Goal: Task Accomplishment & Management: Manage account settings

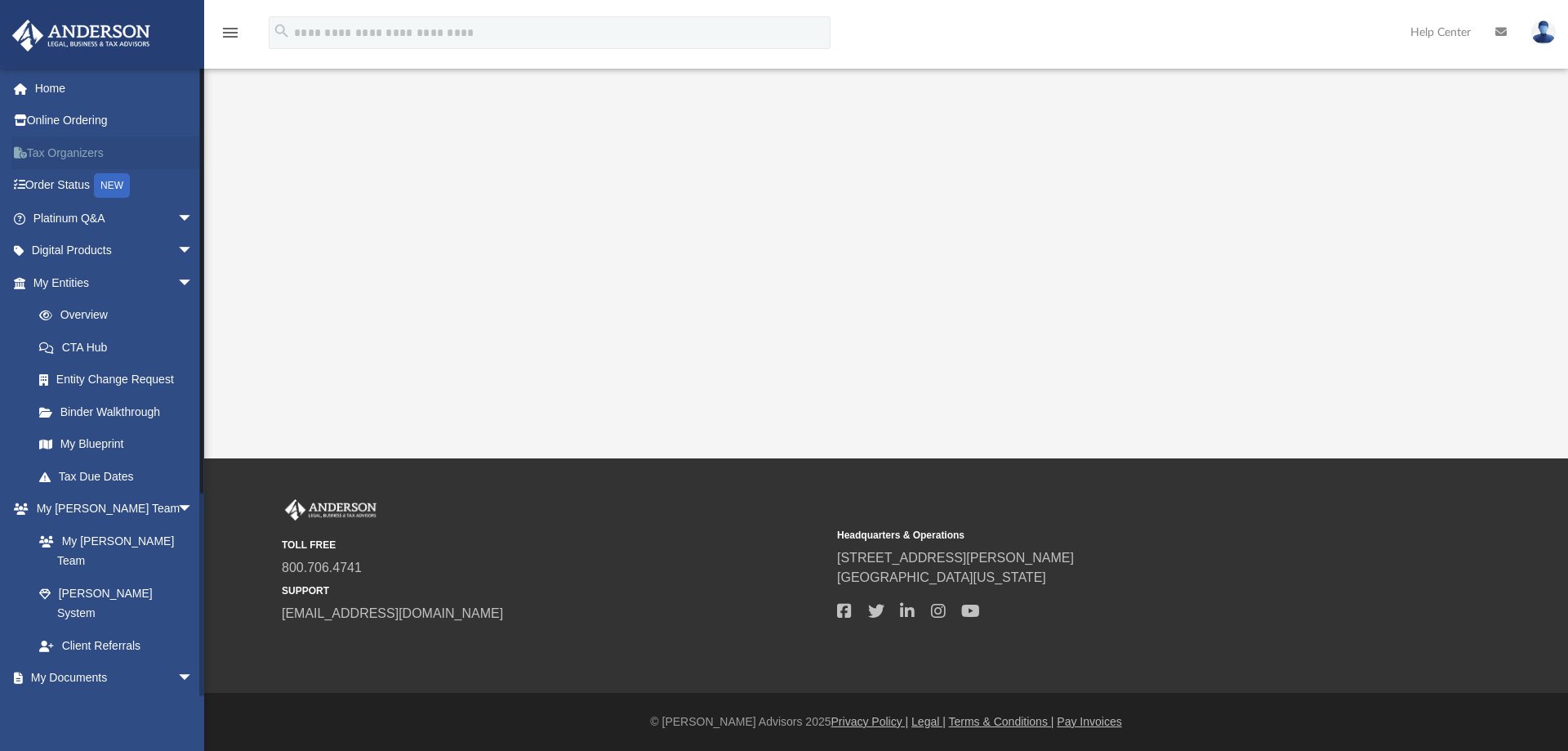
click at [69, 152] on link "Tax Organizers" at bounding box center [115, 153] width 206 height 33
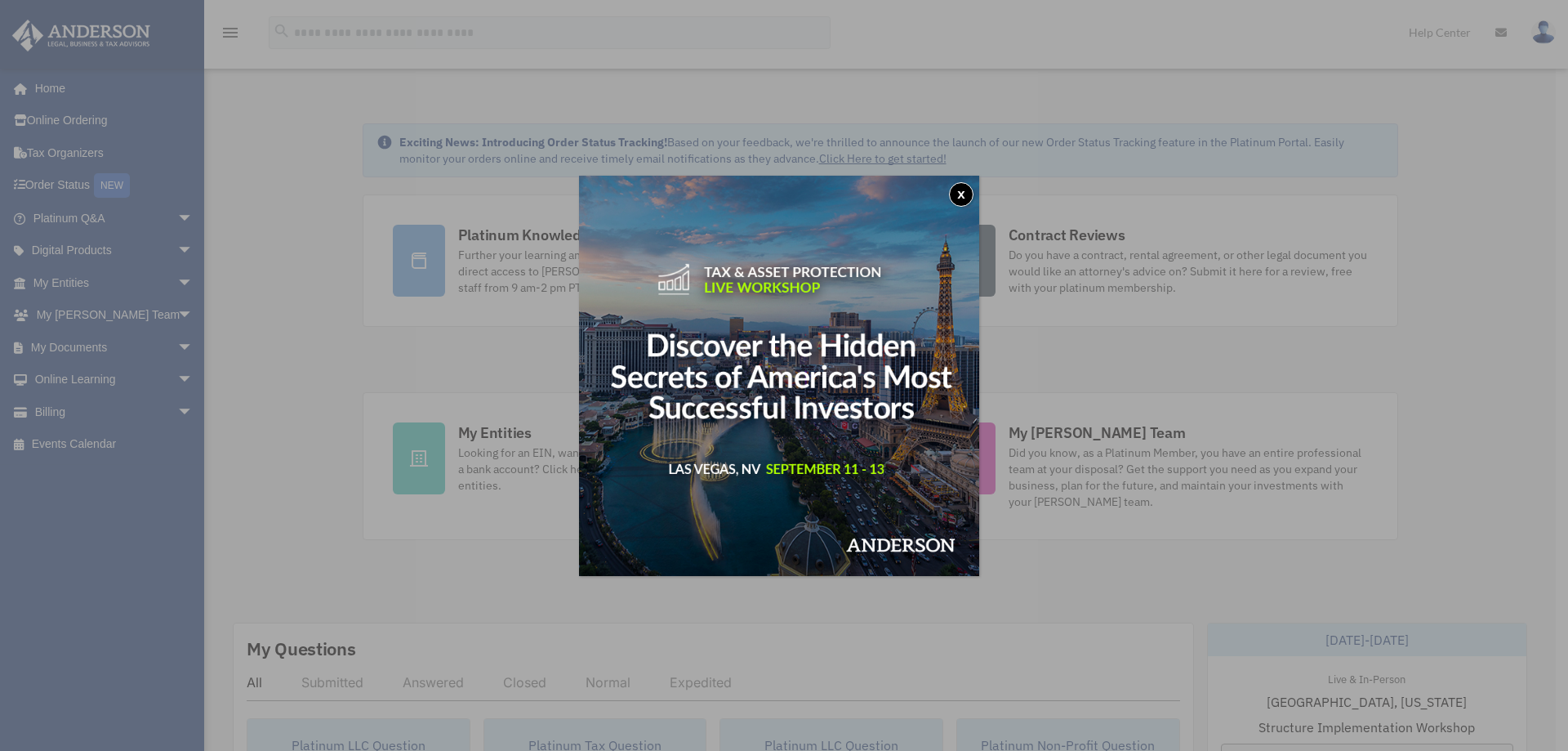
click at [968, 196] on button "x" at bounding box center [961, 194] width 24 height 24
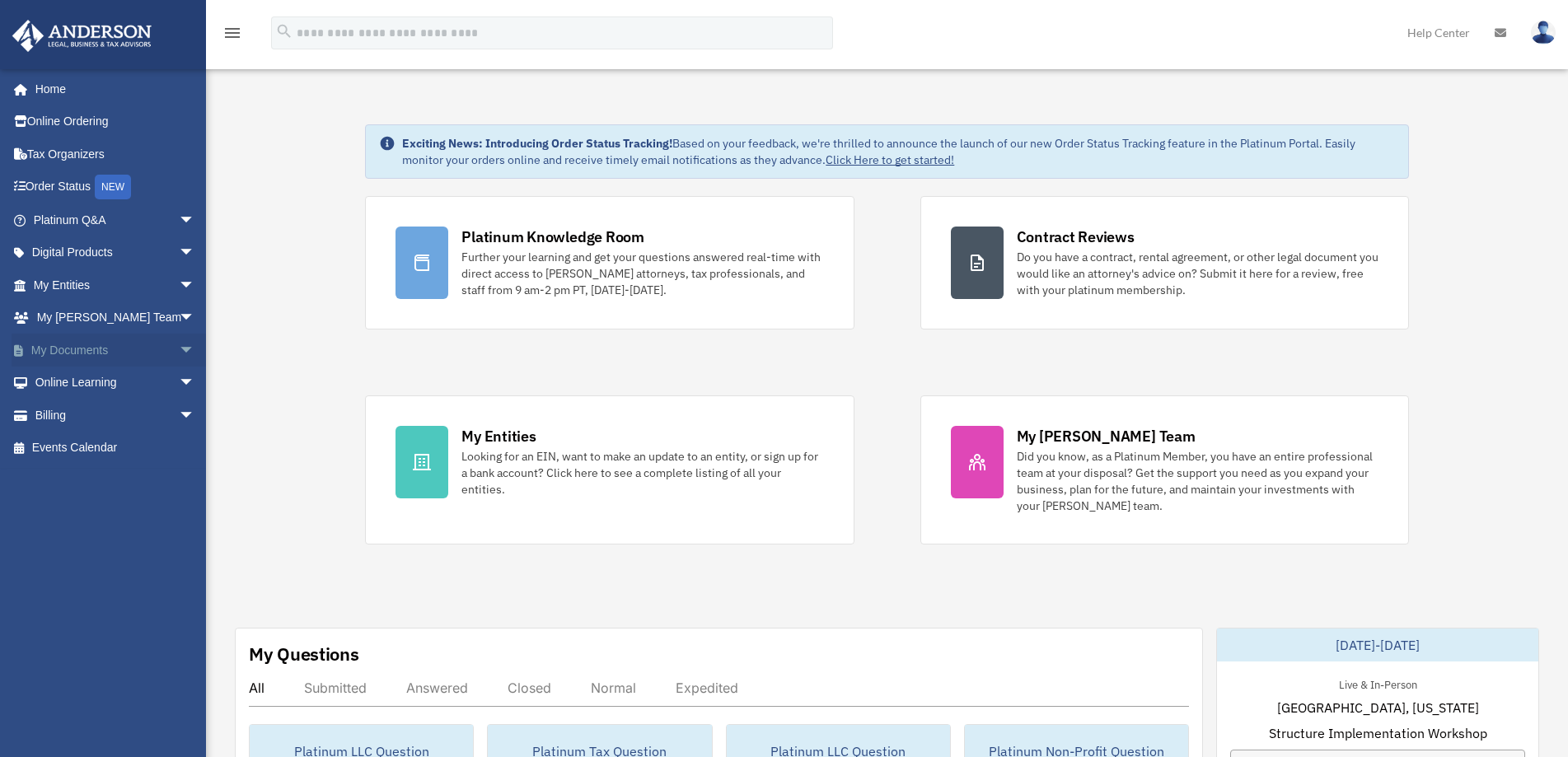
click at [179, 347] on span "arrow_drop_down" at bounding box center [195, 350] width 33 height 34
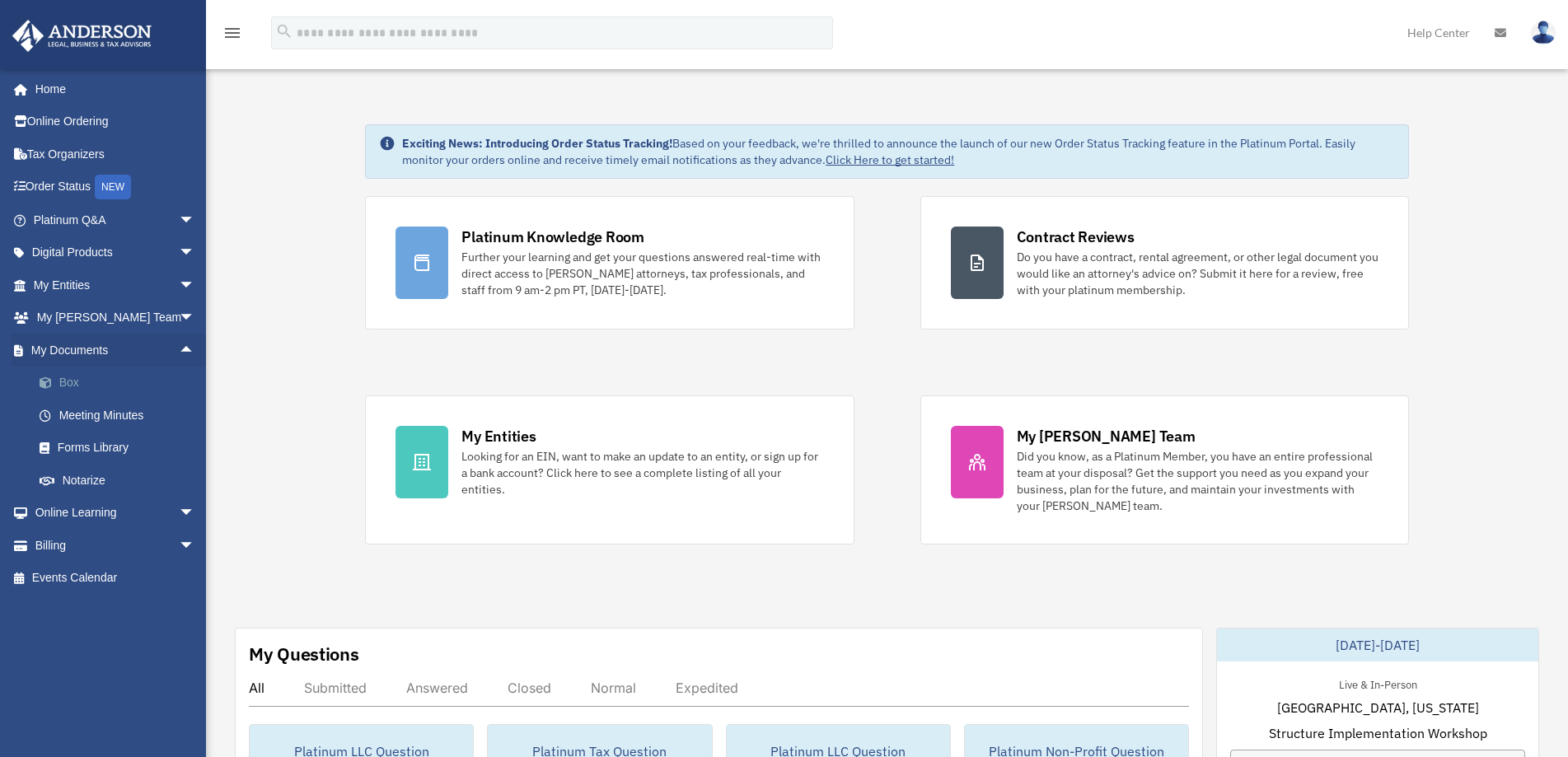
click at [62, 378] on link "Box" at bounding box center [122, 383] width 197 height 33
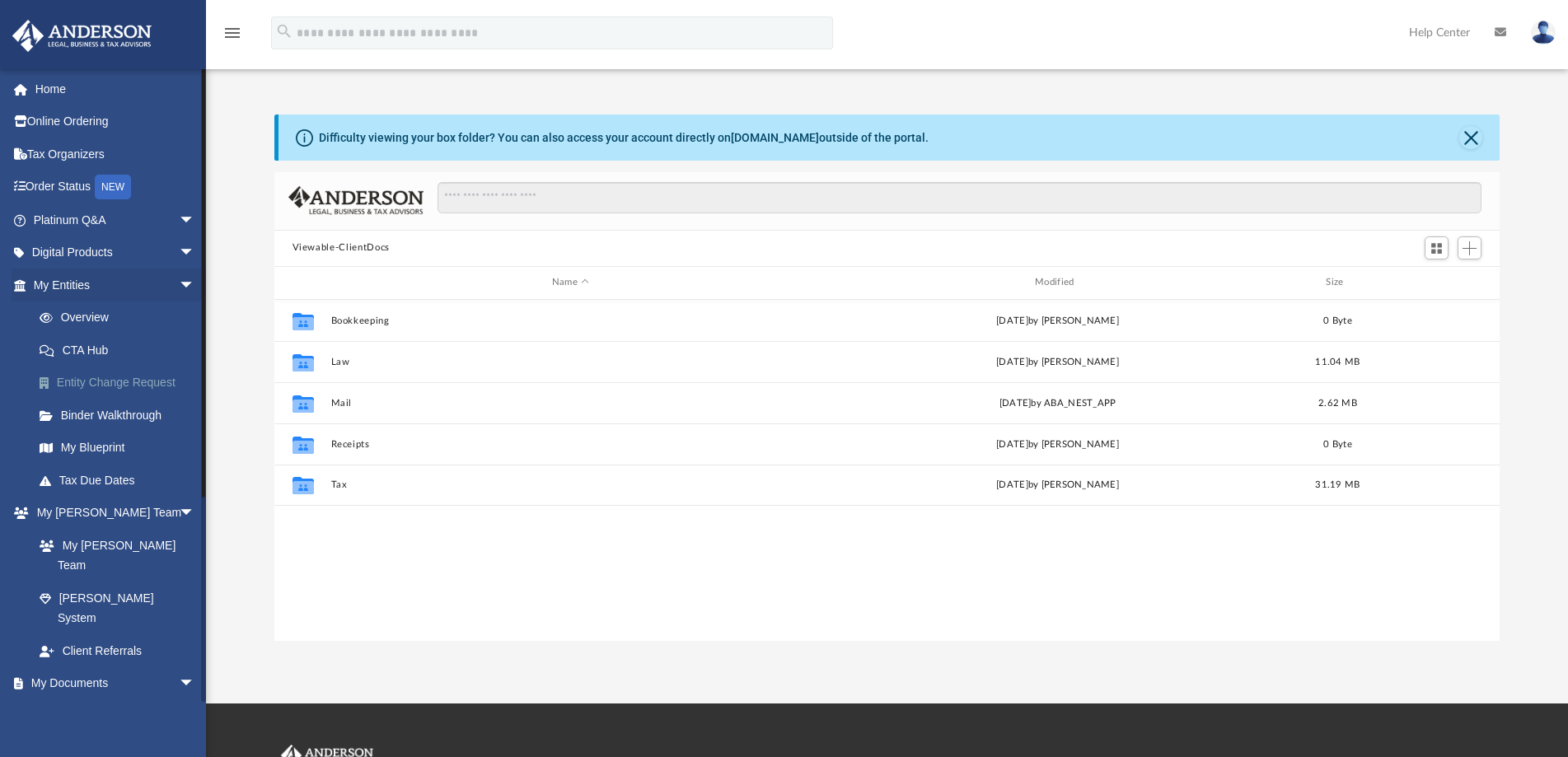
scroll to position [15, 15]
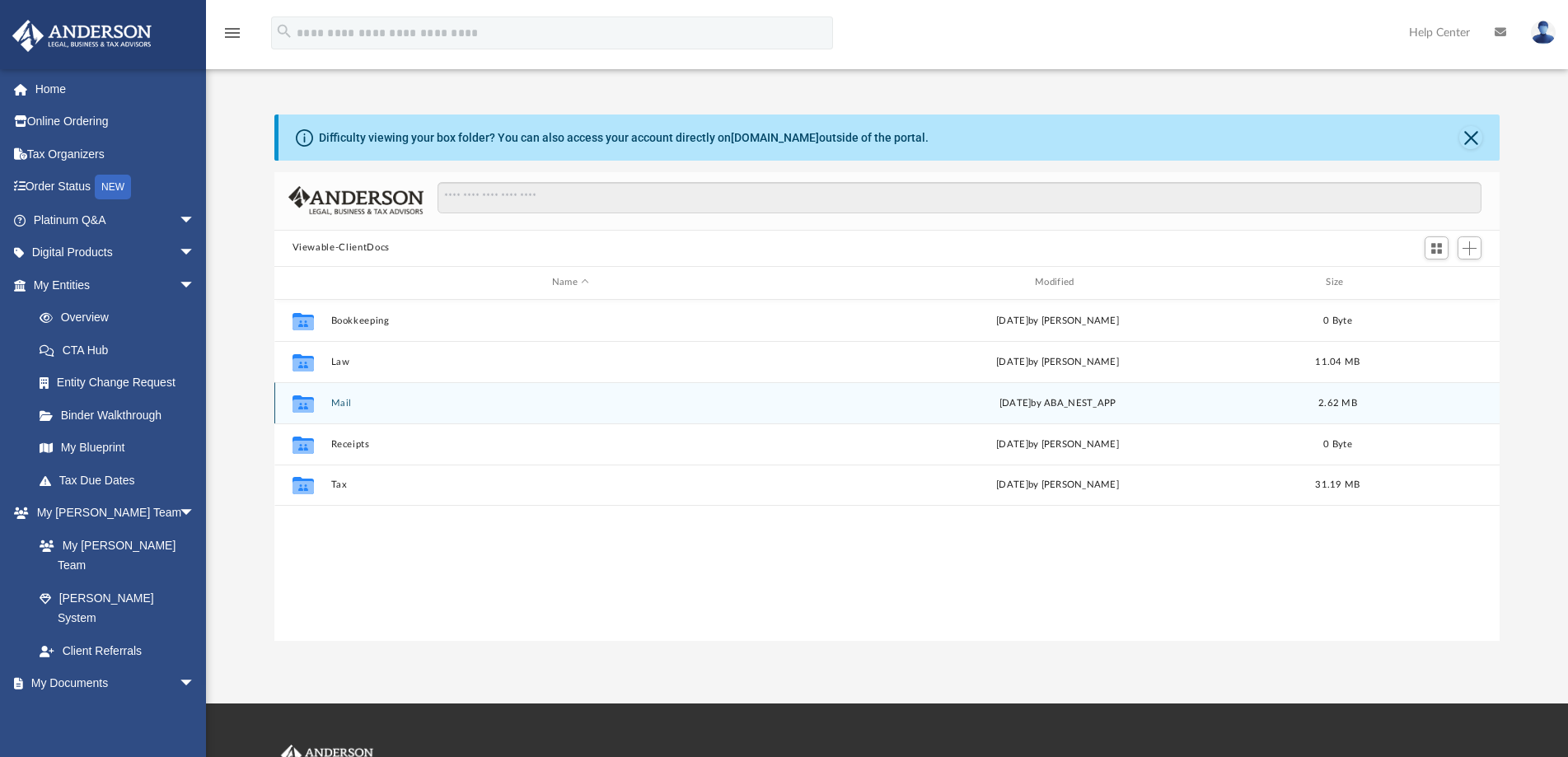
click at [338, 410] on div "Collaborated Folder Mail [DATE] by ABA_NEST_APP 2.62 MB" at bounding box center [887, 402] width 1226 height 41
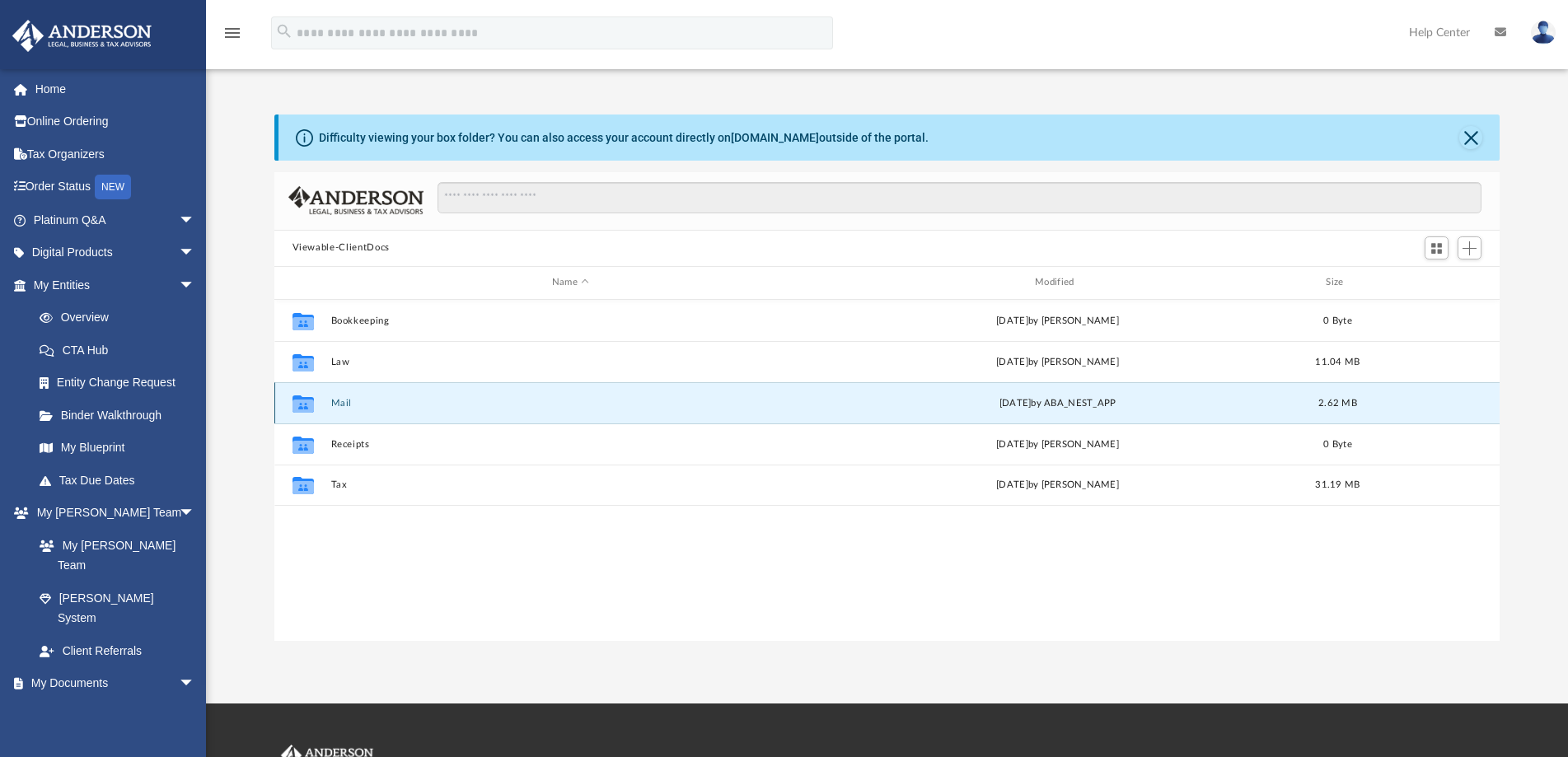
click at [334, 401] on button "Mail" at bounding box center [570, 402] width 479 height 11
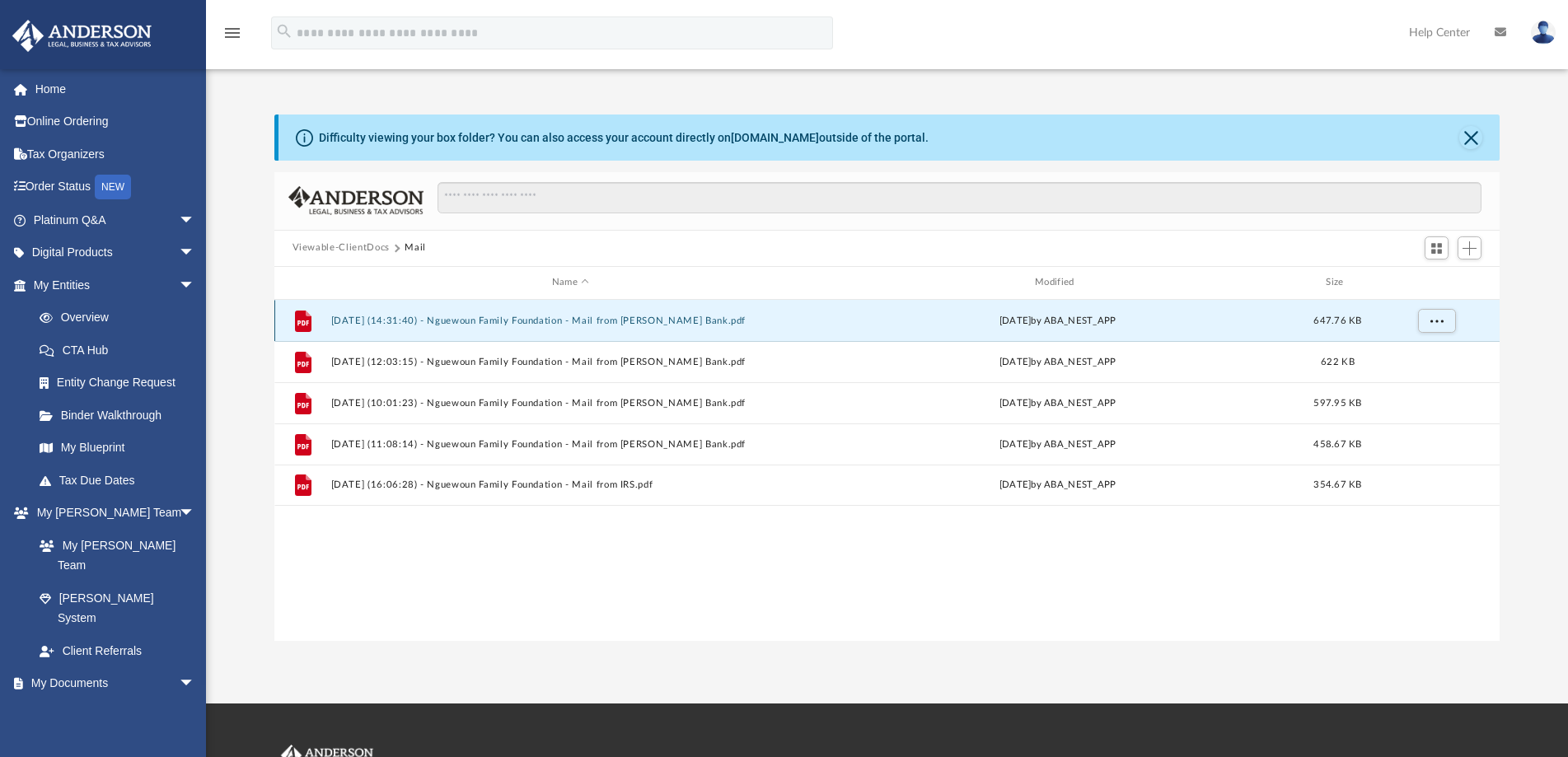
click at [520, 316] on button "[DATE] (14:31:40) - Nguewoun Family Foundation - Mail from [PERSON_NAME] Bank.p…" at bounding box center [570, 321] width 479 height 11
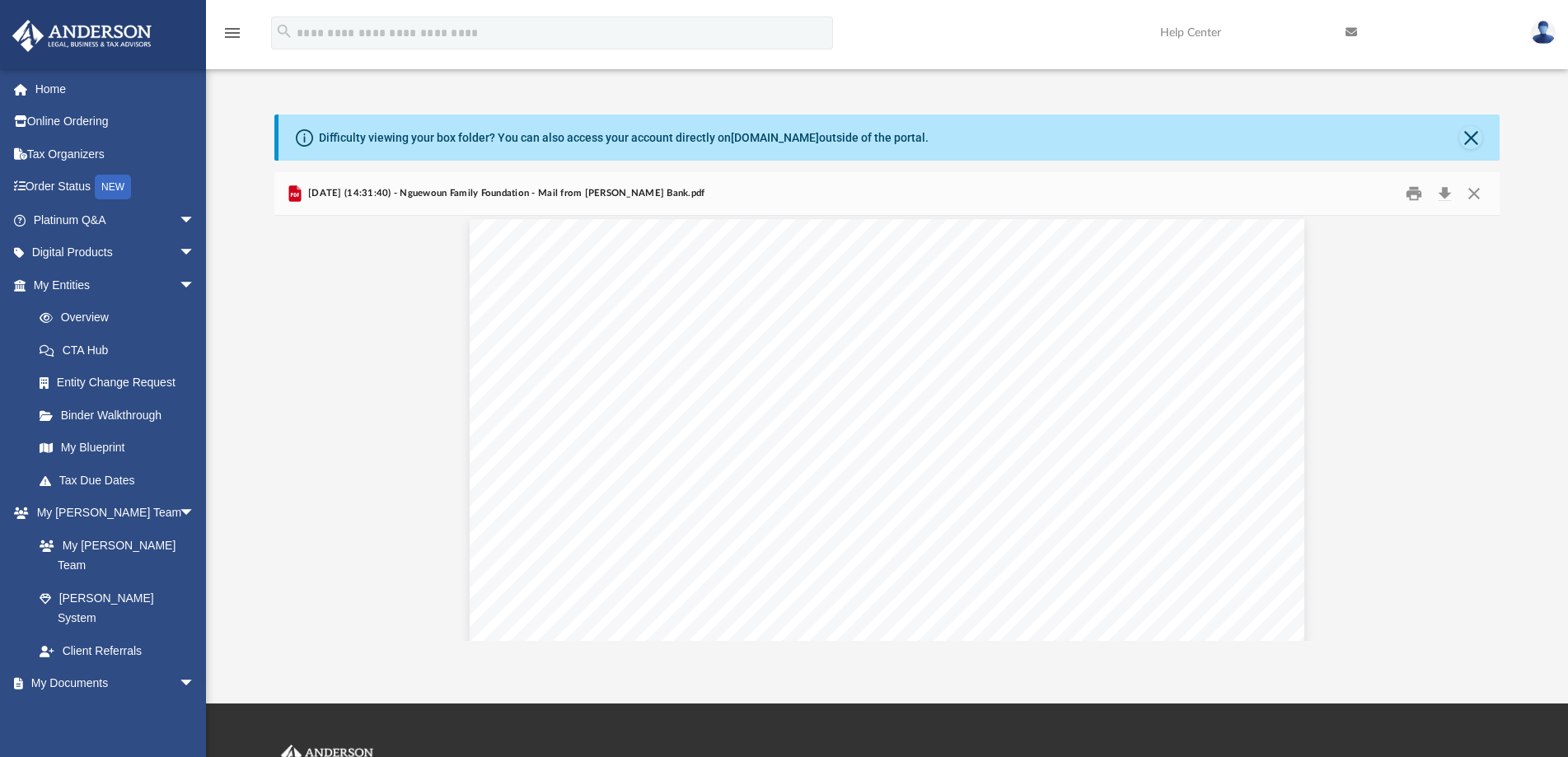
scroll to position [0, 0]
click at [1471, 189] on button "Close" at bounding box center [1474, 193] width 30 height 25
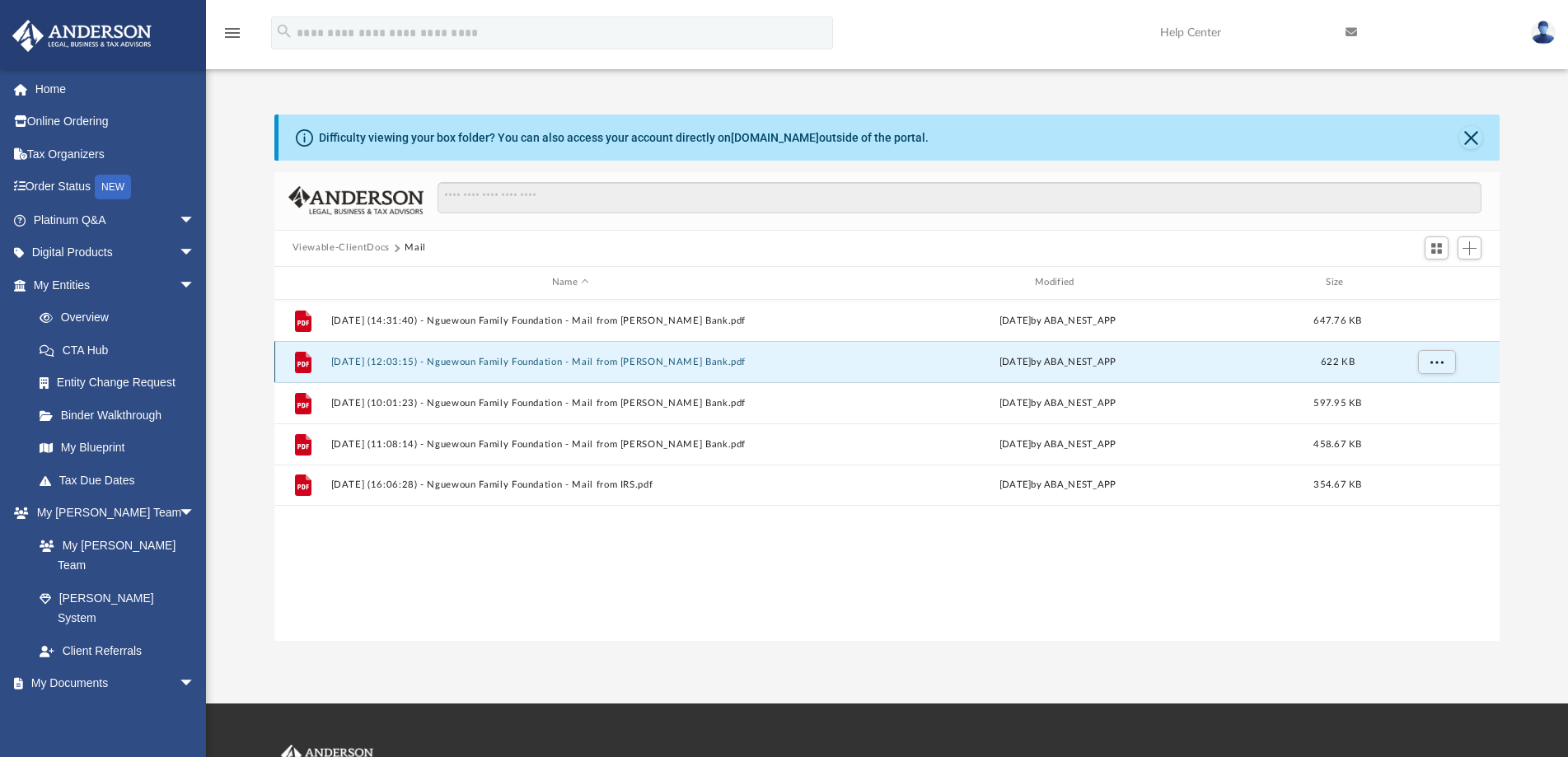
click at [539, 359] on button "[DATE] (12:03:15) - Nguewoun Family Foundation - Mail from [PERSON_NAME] Bank.p…" at bounding box center [570, 361] width 479 height 11
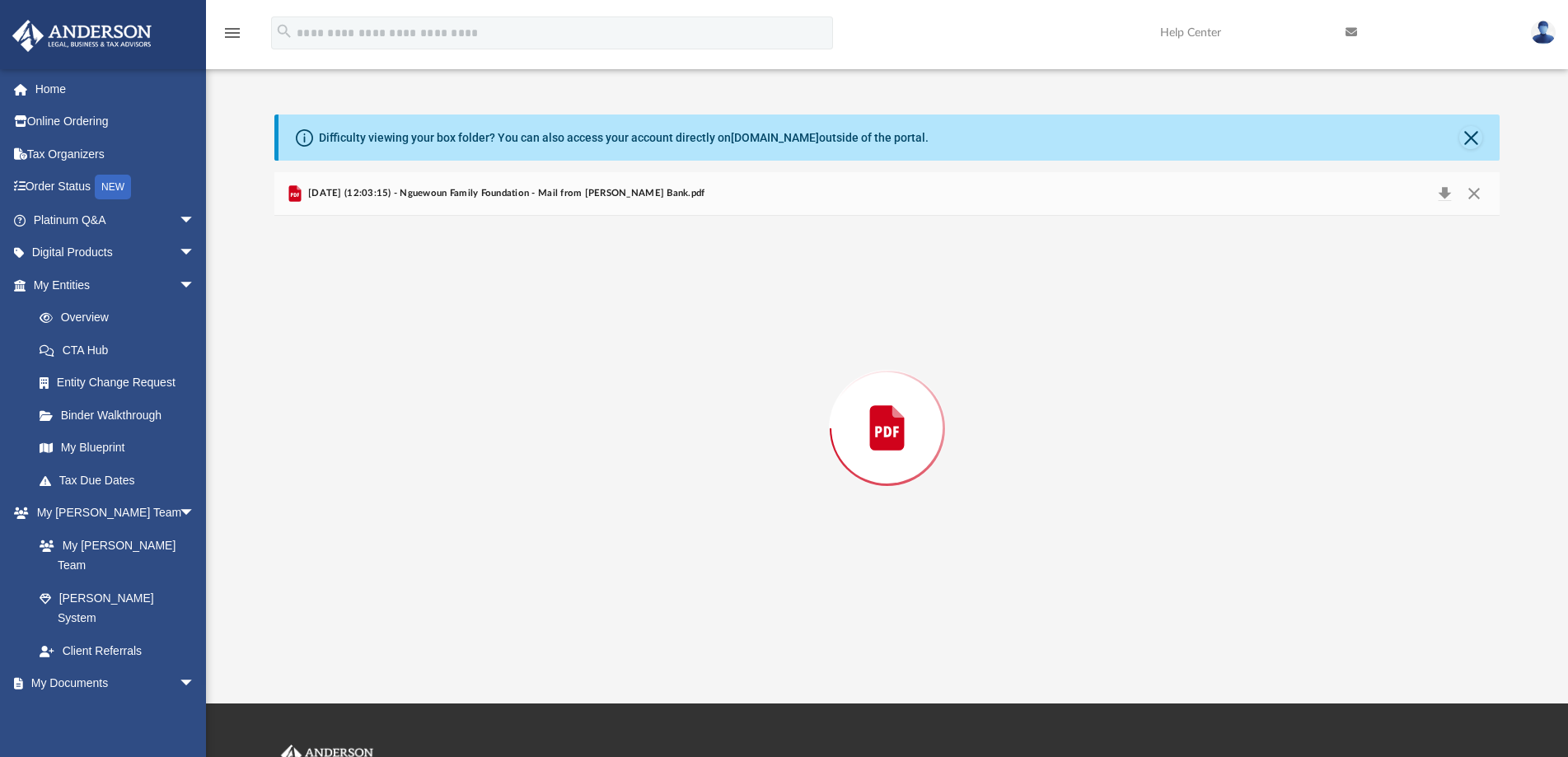
click at [539, 359] on div "Preview" at bounding box center [887, 428] width 1226 height 425
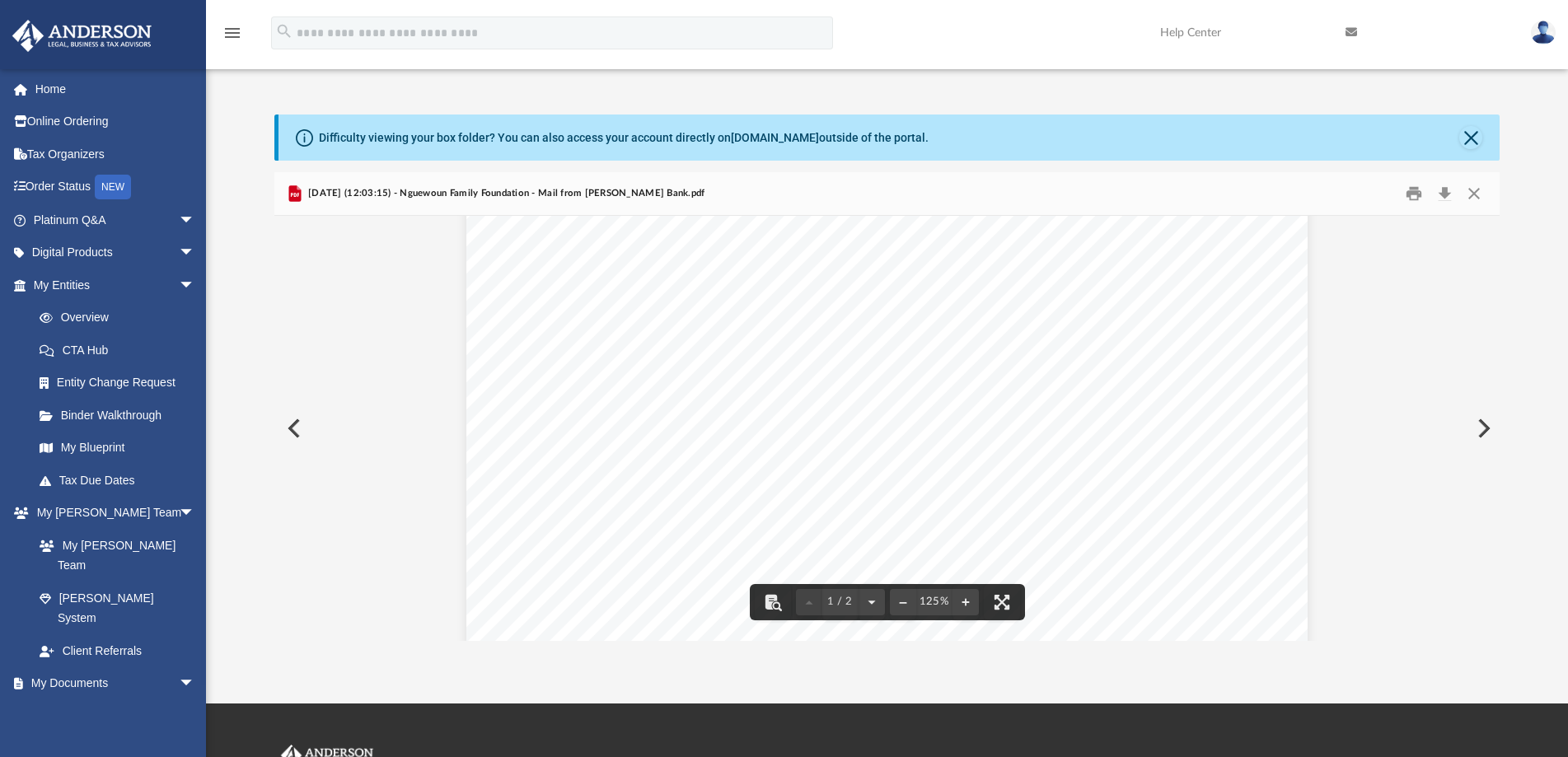
scroll to position [741, 0]
click at [1472, 194] on button "Close" at bounding box center [1474, 193] width 30 height 25
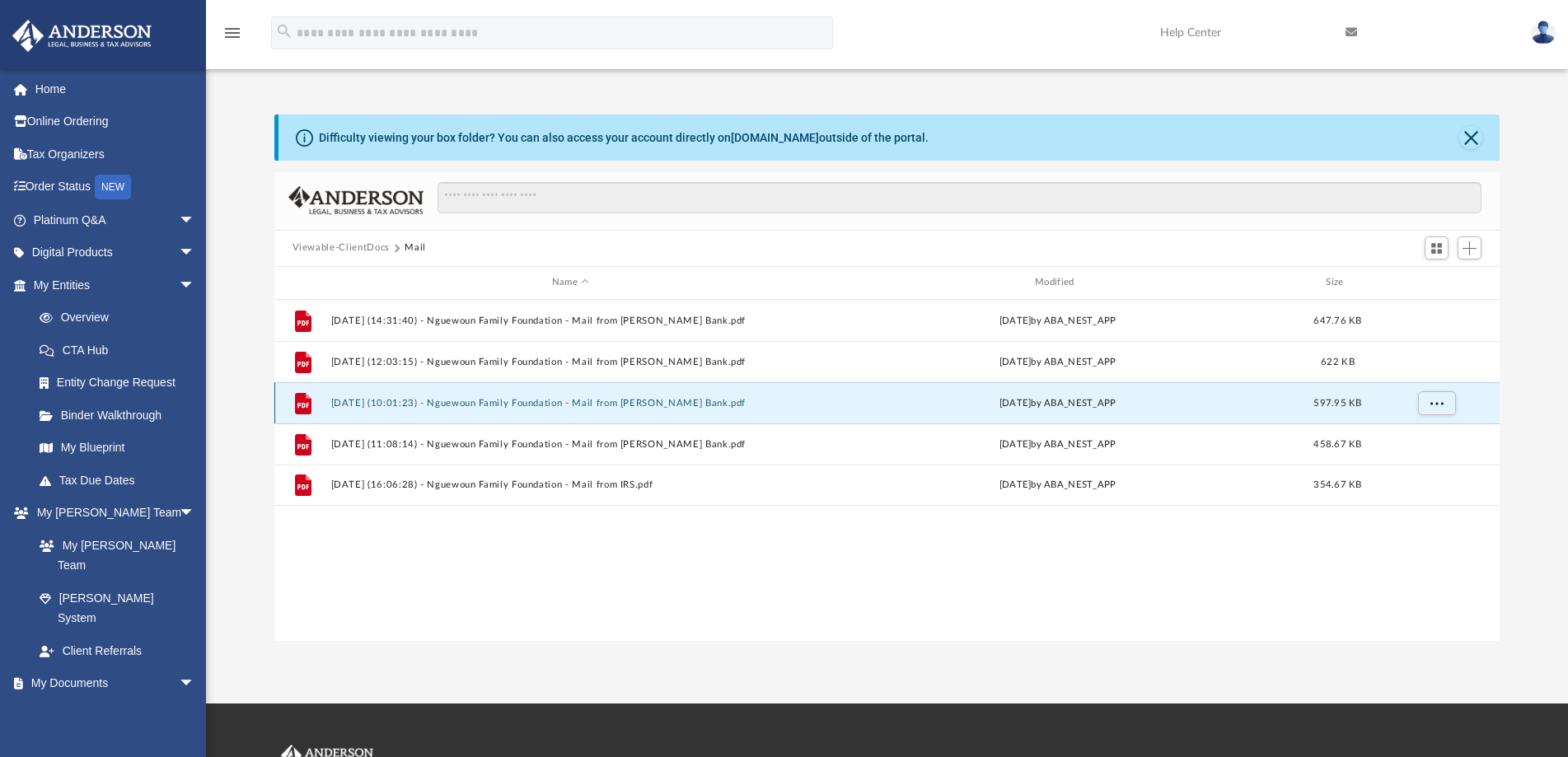
click at [527, 408] on button "[DATE] (10:01:23) - Nguewoun Family Foundation - Mail from [PERSON_NAME] Bank.p…" at bounding box center [570, 402] width 479 height 11
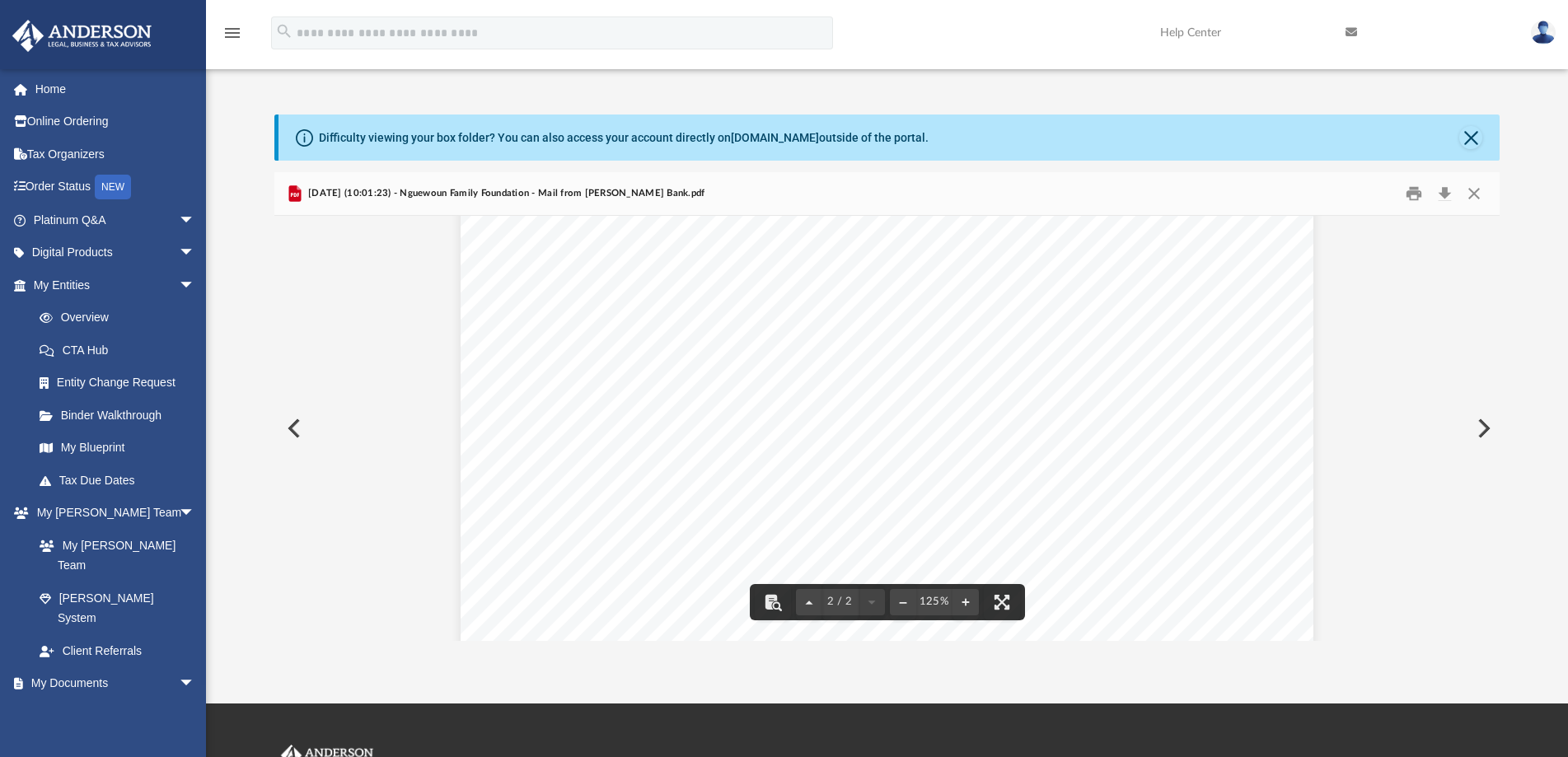
scroll to position [1565, 0]
click at [1471, 195] on button "Close" at bounding box center [1474, 193] width 30 height 25
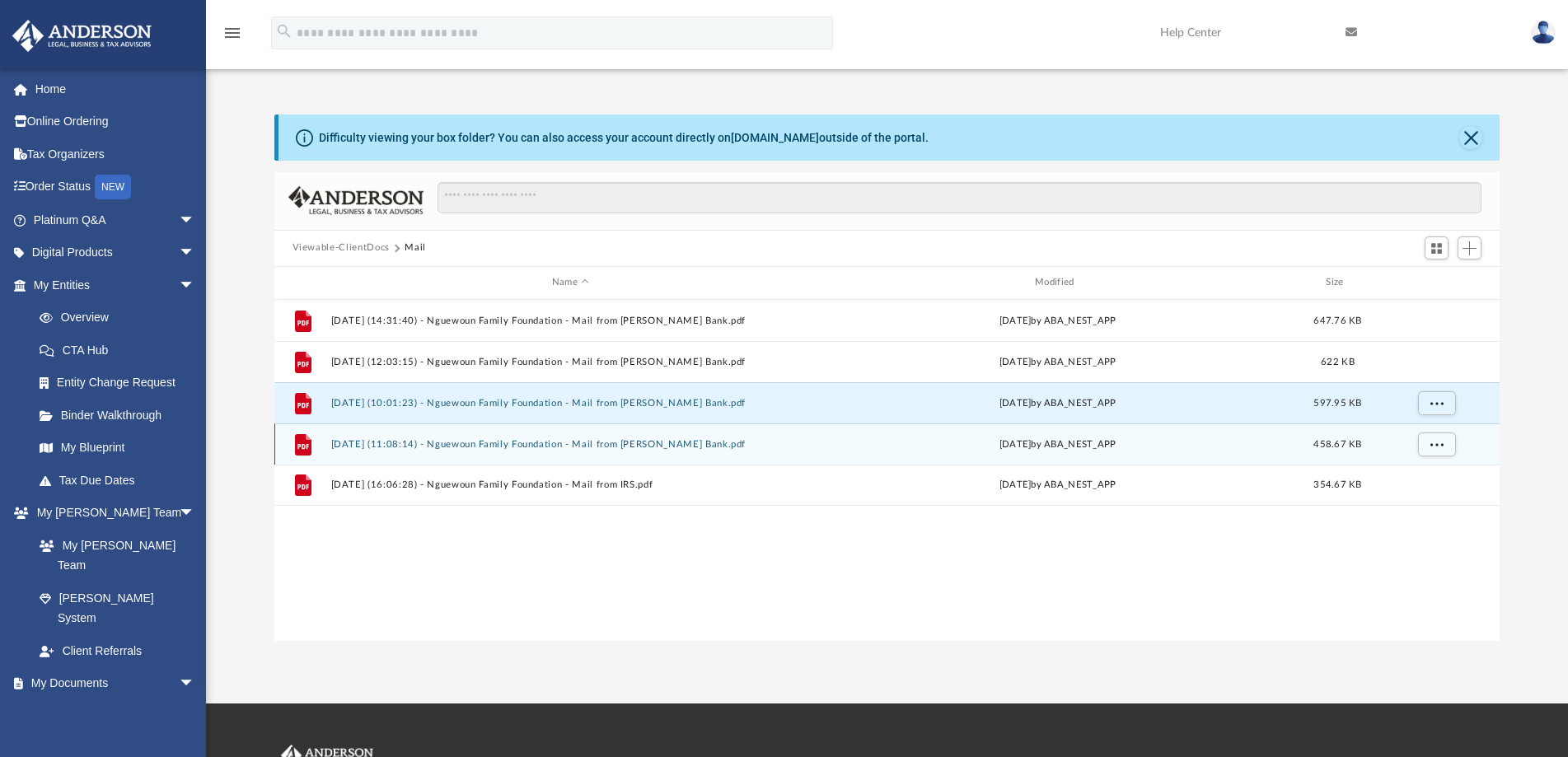
click at [654, 455] on div "File 2025.07.25 (11:08:14) - Nguewoun Family Foundation - Mail from Stockman Ba…" at bounding box center [887, 444] width 1226 height 41
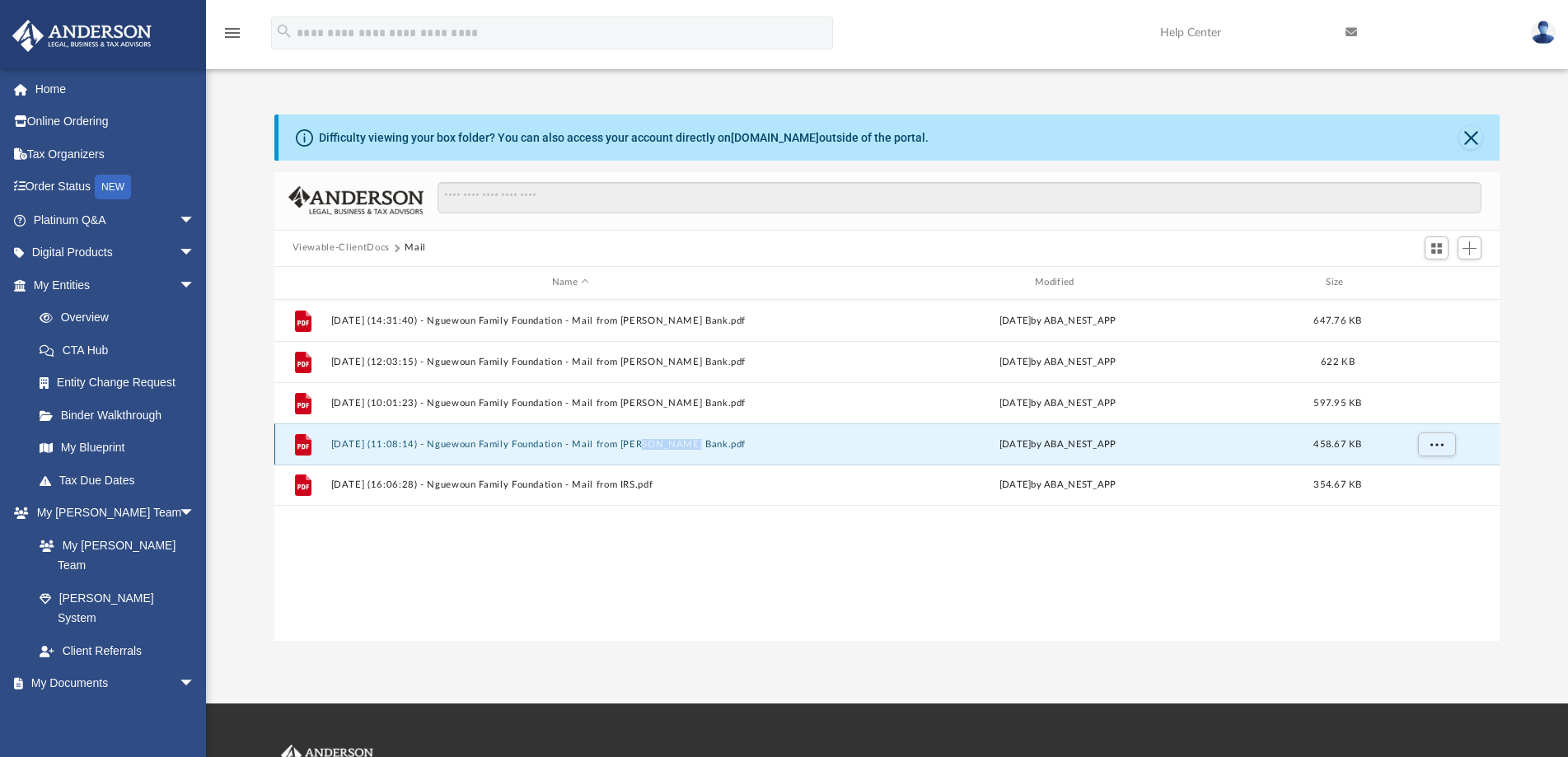
click at [654, 455] on div "File 2025.07.25 (11:08:14) - Nguewoun Family Foundation - Mail from Stockman Ba…" at bounding box center [887, 444] width 1226 height 41
click at [471, 445] on button "[DATE] (11:08:14) - Nguewoun Family Foundation - Mail from [PERSON_NAME] Bank.p…" at bounding box center [570, 444] width 479 height 11
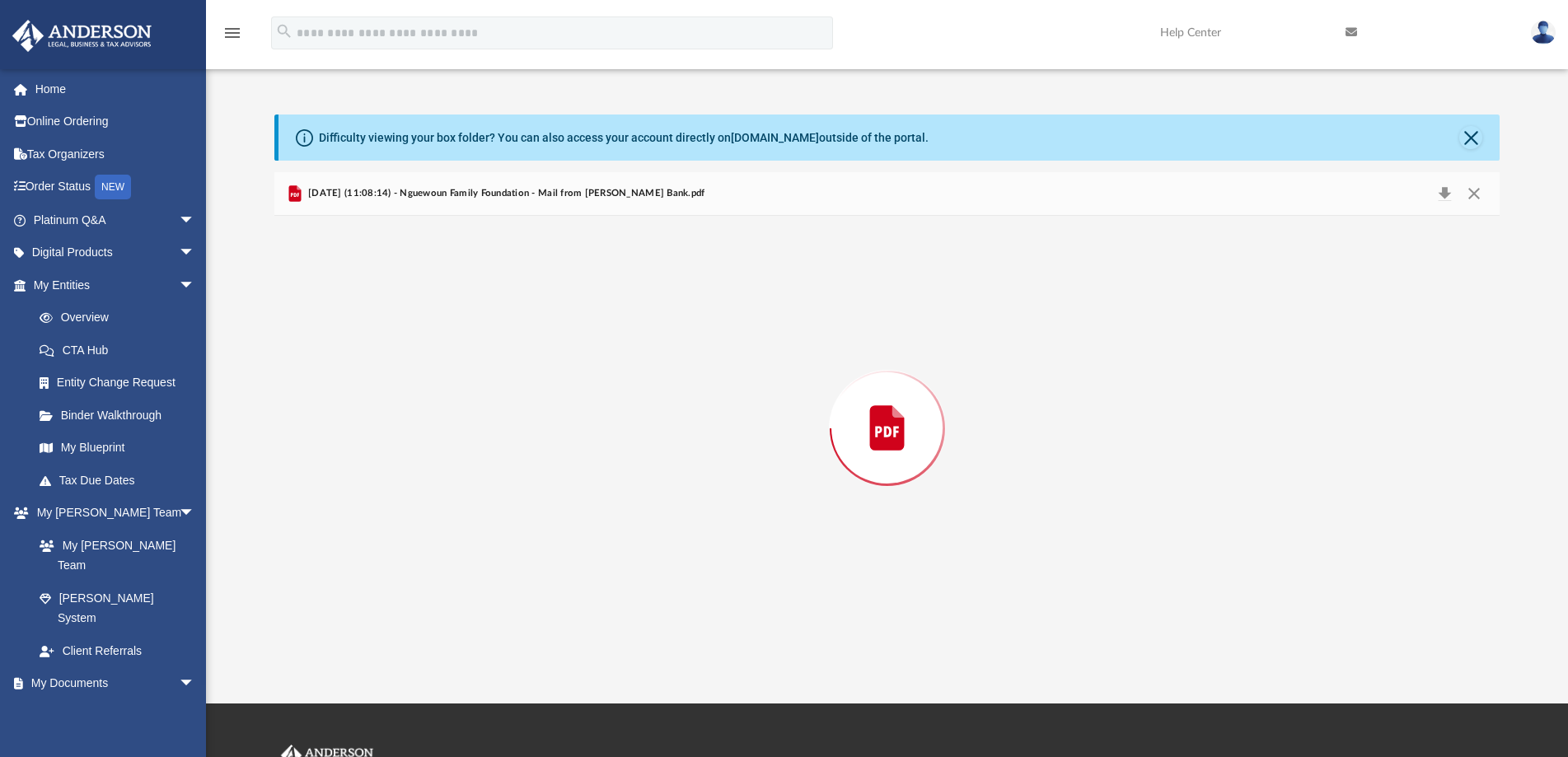
click at [471, 445] on div "Preview" at bounding box center [887, 428] width 1226 height 425
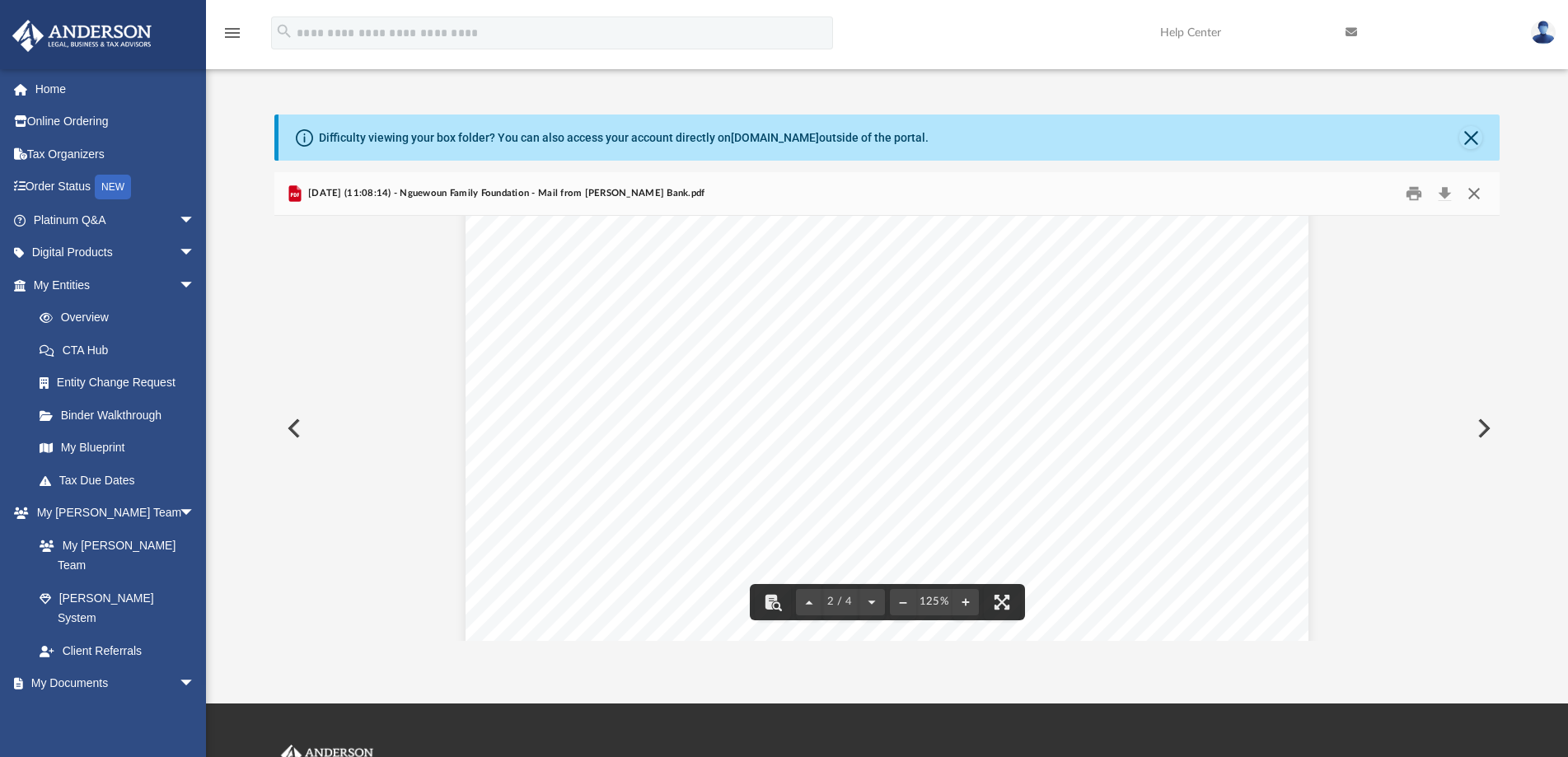
click at [1480, 187] on button "Close" at bounding box center [1474, 193] width 30 height 25
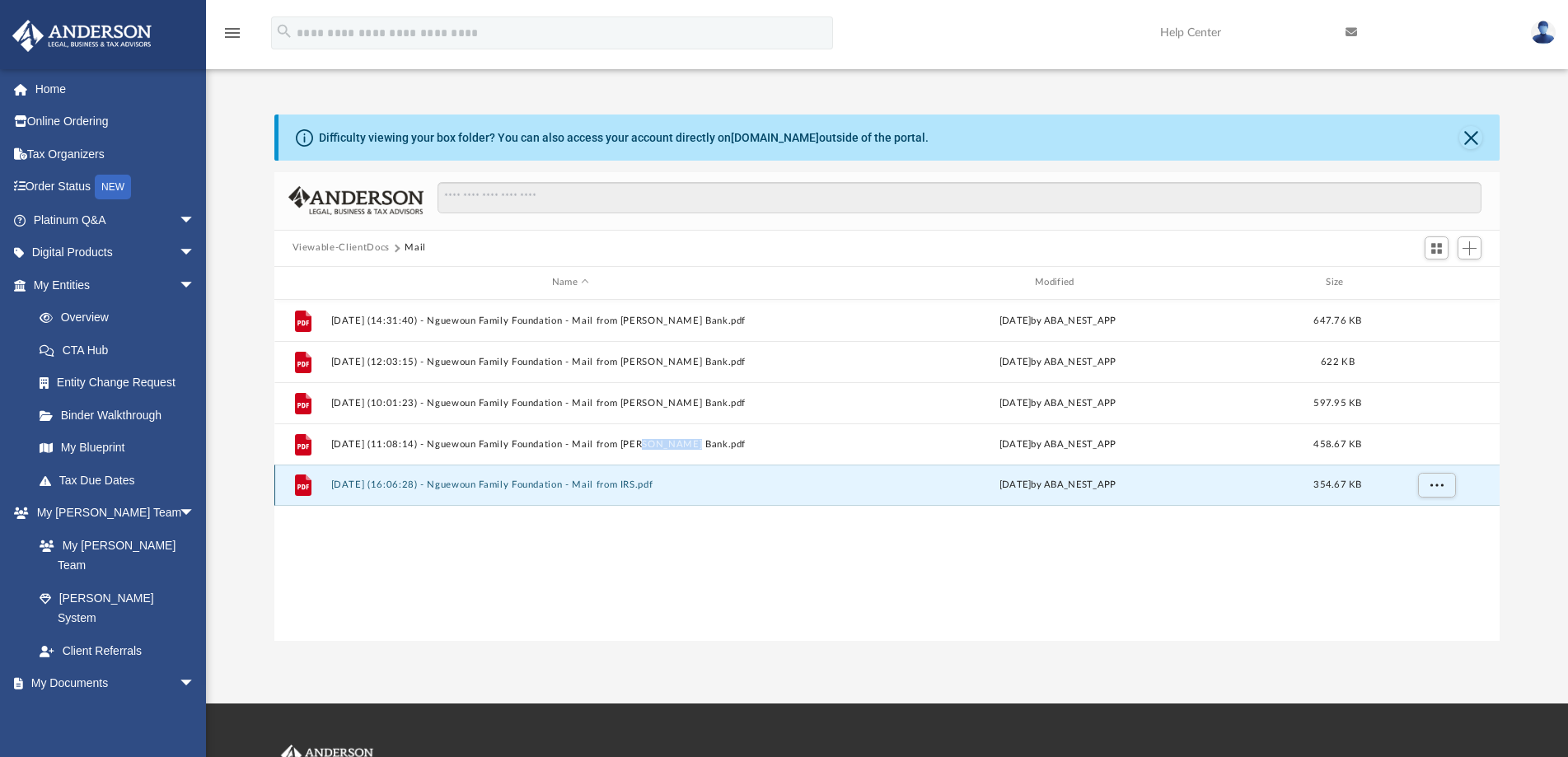
click at [611, 480] on button "[DATE] (16:06:28) - Nguewoun Family Foundation - Mail from IRS.pdf" at bounding box center [570, 484] width 479 height 11
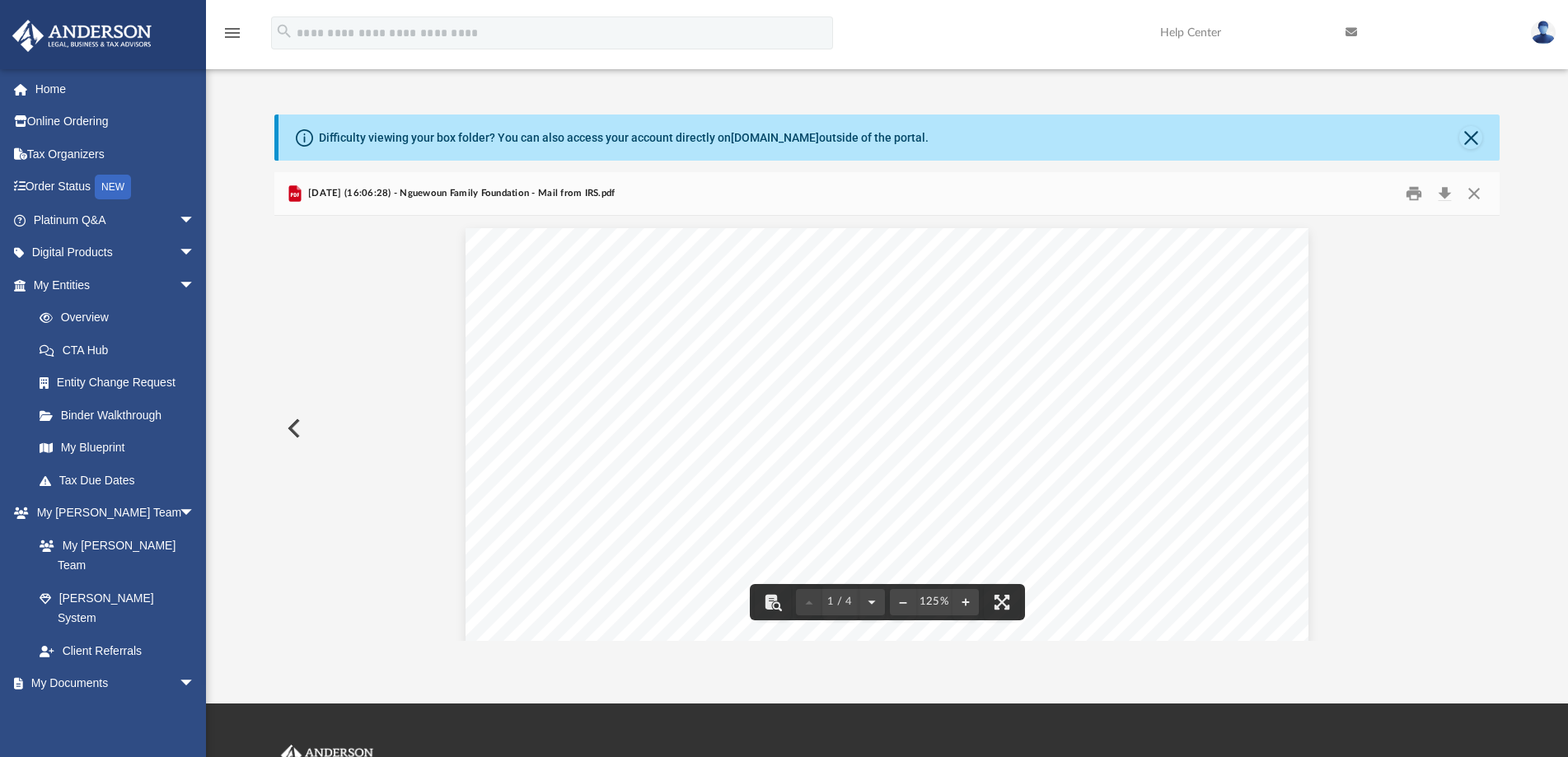
drag, startPoint x: 1481, startPoint y: 240, endPoint x: 1483, endPoint y: 287, distance: 47.0
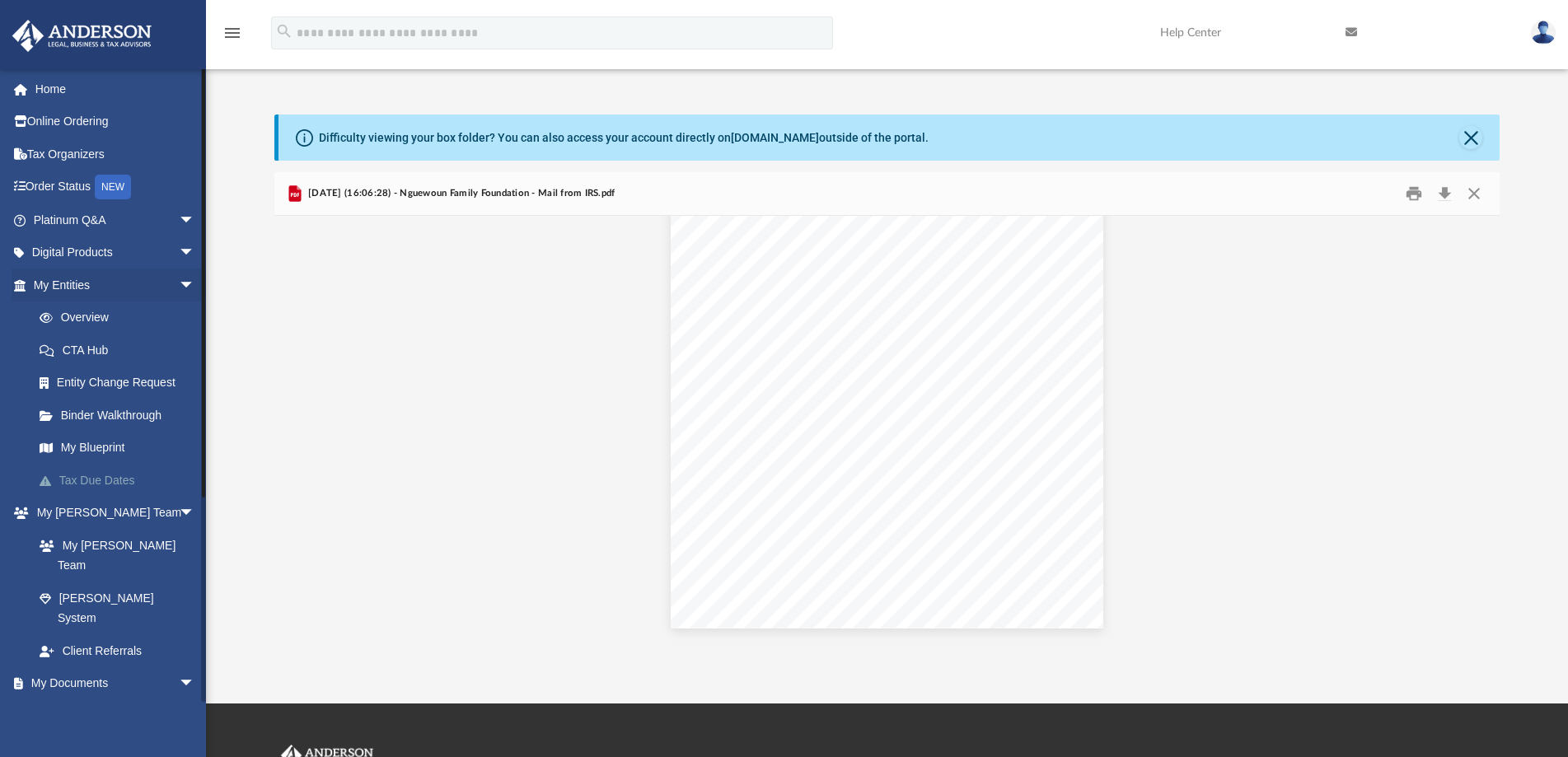
click at [93, 476] on link "Tax Due Dates" at bounding box center [122, 480] width 197 height 33
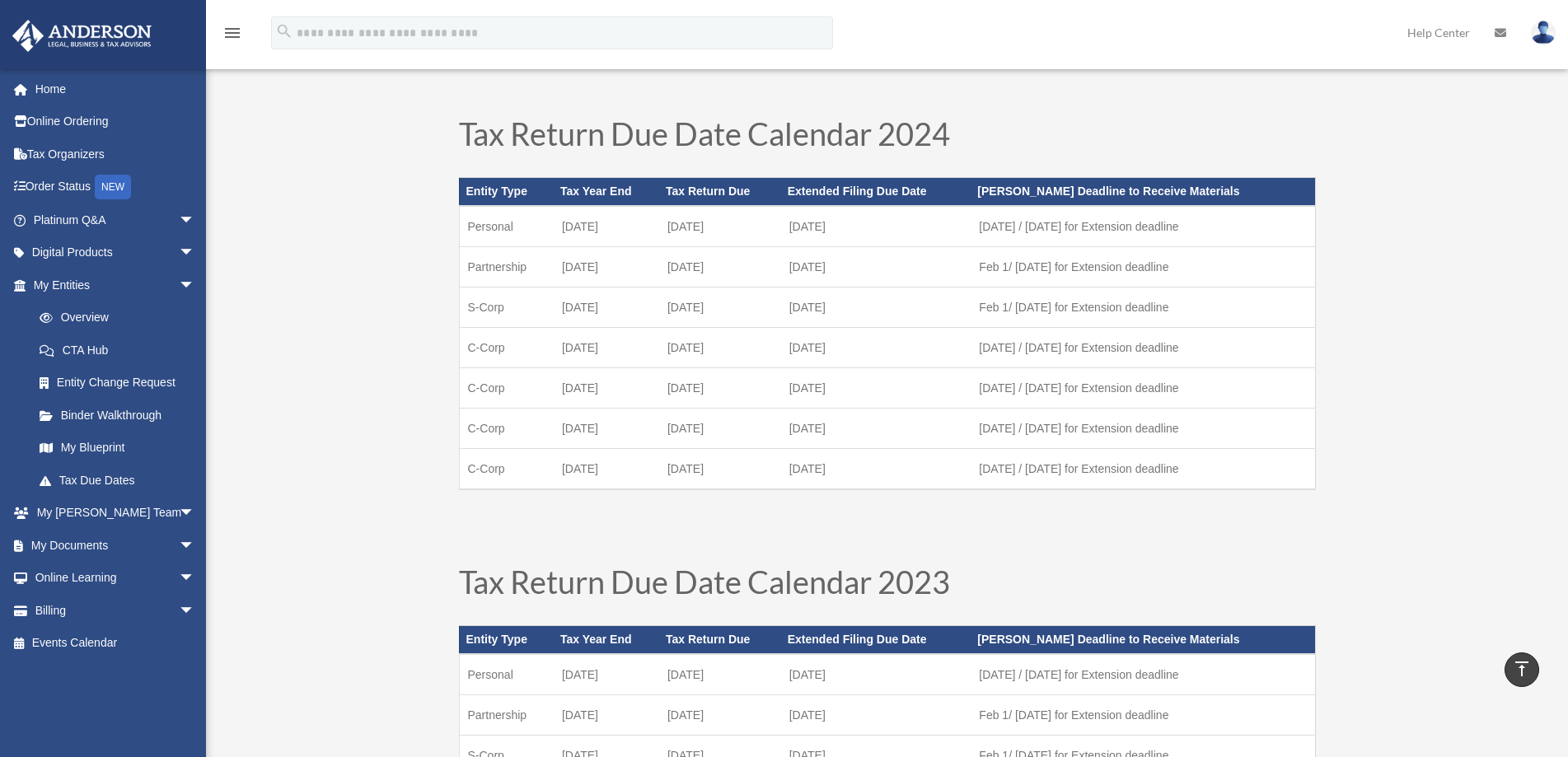
scroll to position [412, 0]
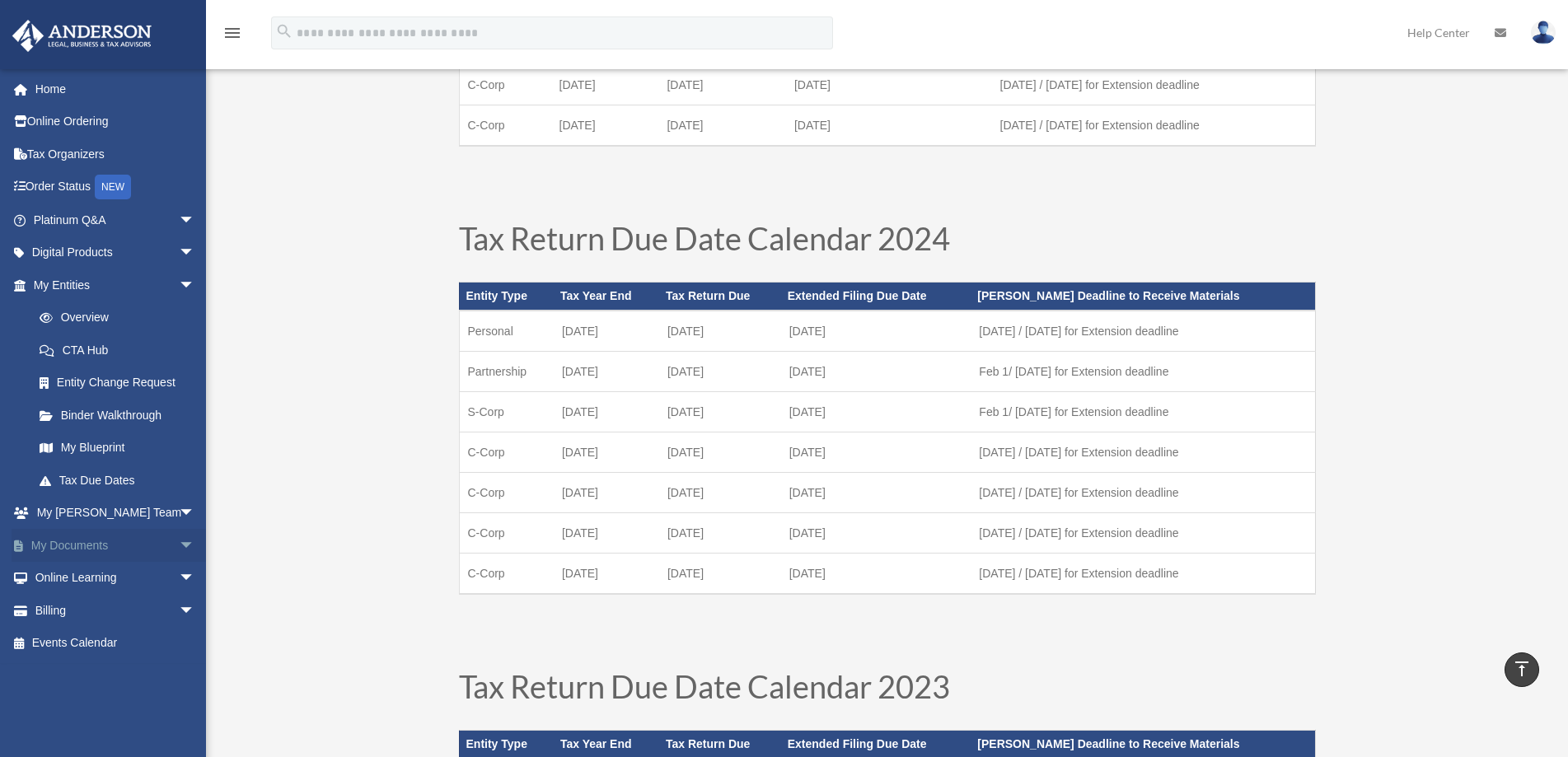
click at [179, 543] on span "arrow_drop_down" at bounding box center [195, 545] width 33 height 34
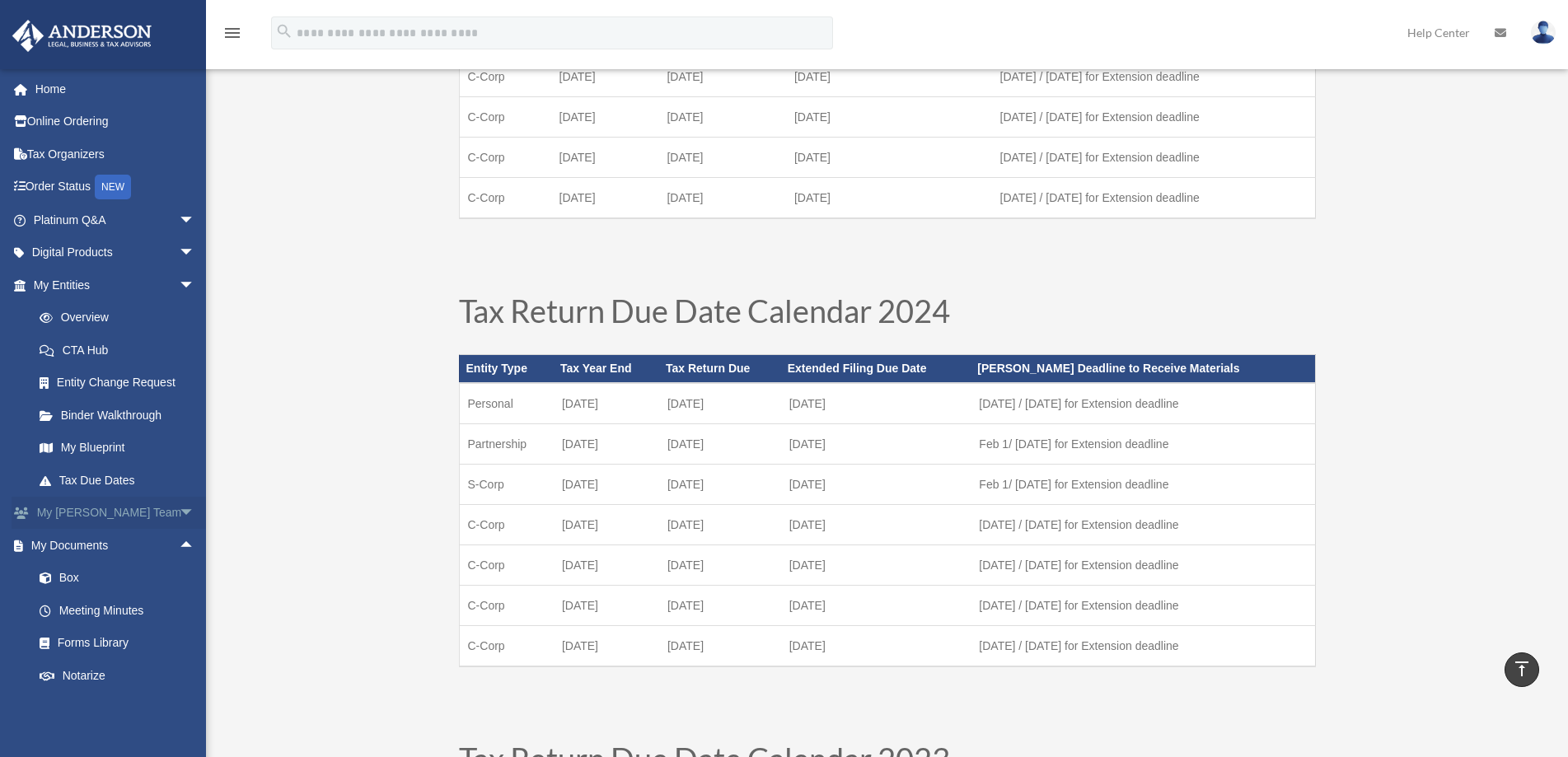
scroll to position [83, 0]
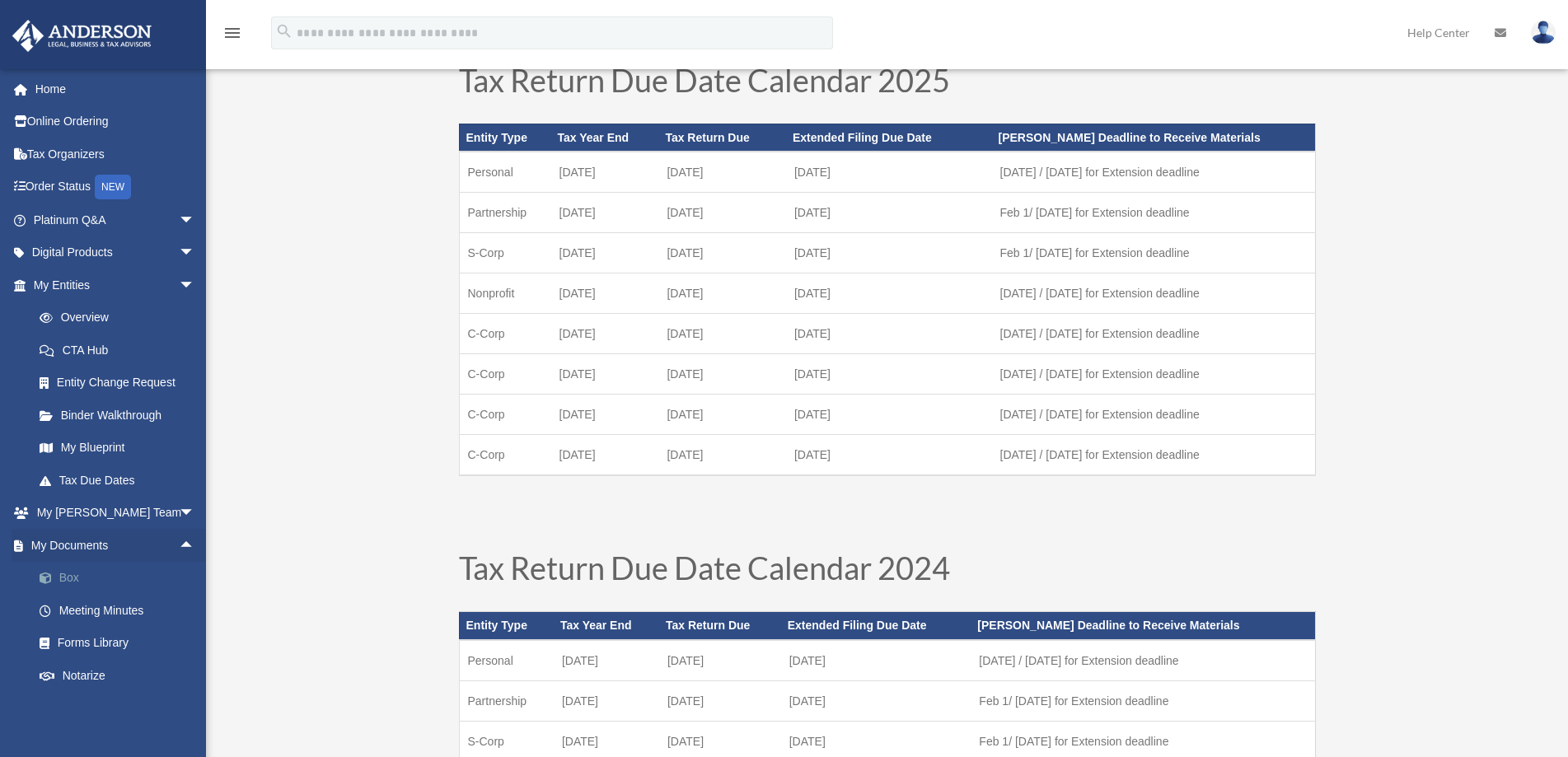
click at [78, 576] on link "Box" at bounding box center [122, 578] width 197 height 33
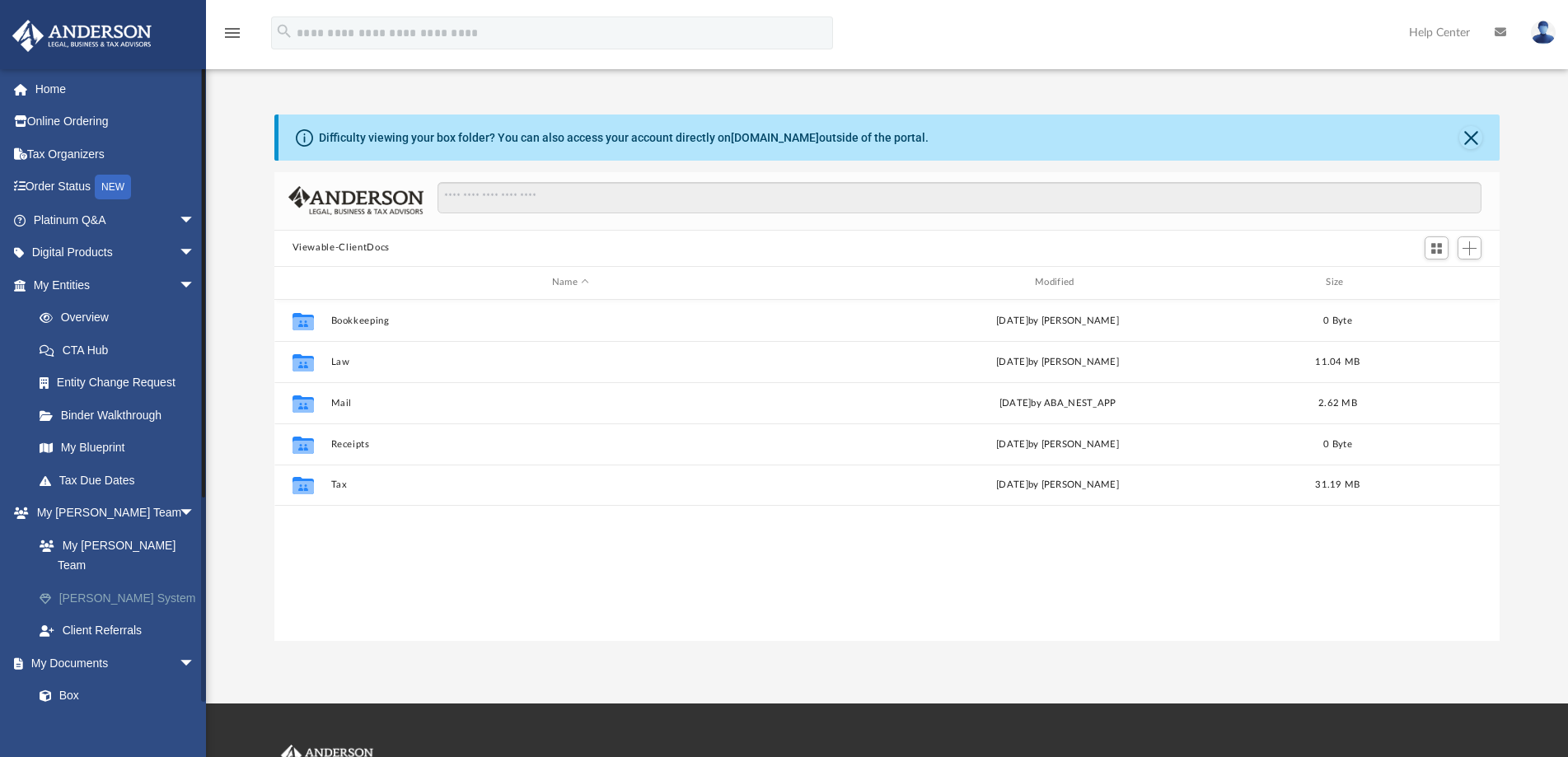
scroll to position [361, 1211]
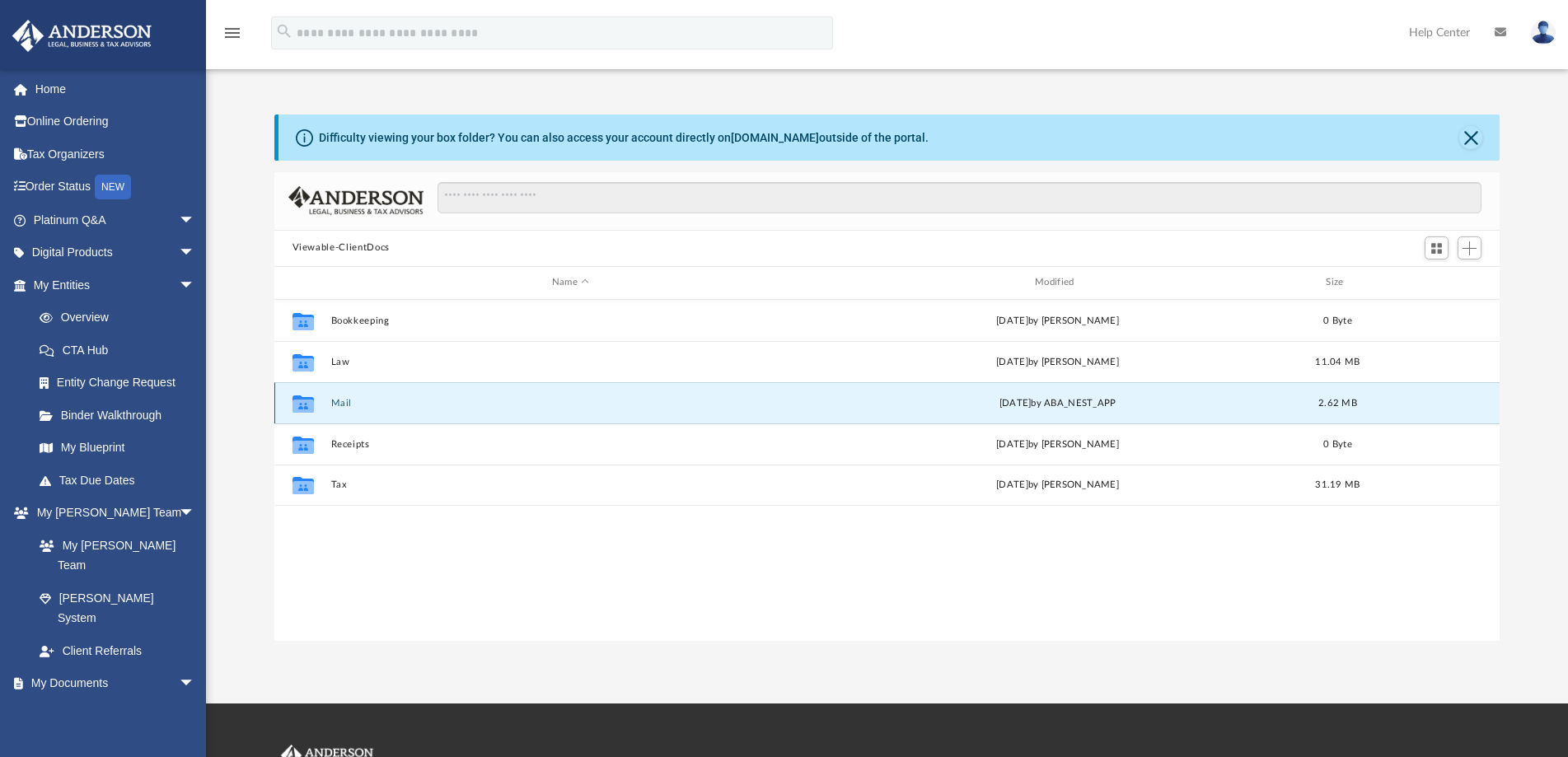
click at [366, 404] on button "Mail" at bounding box center [570, 402] width 479 height 11
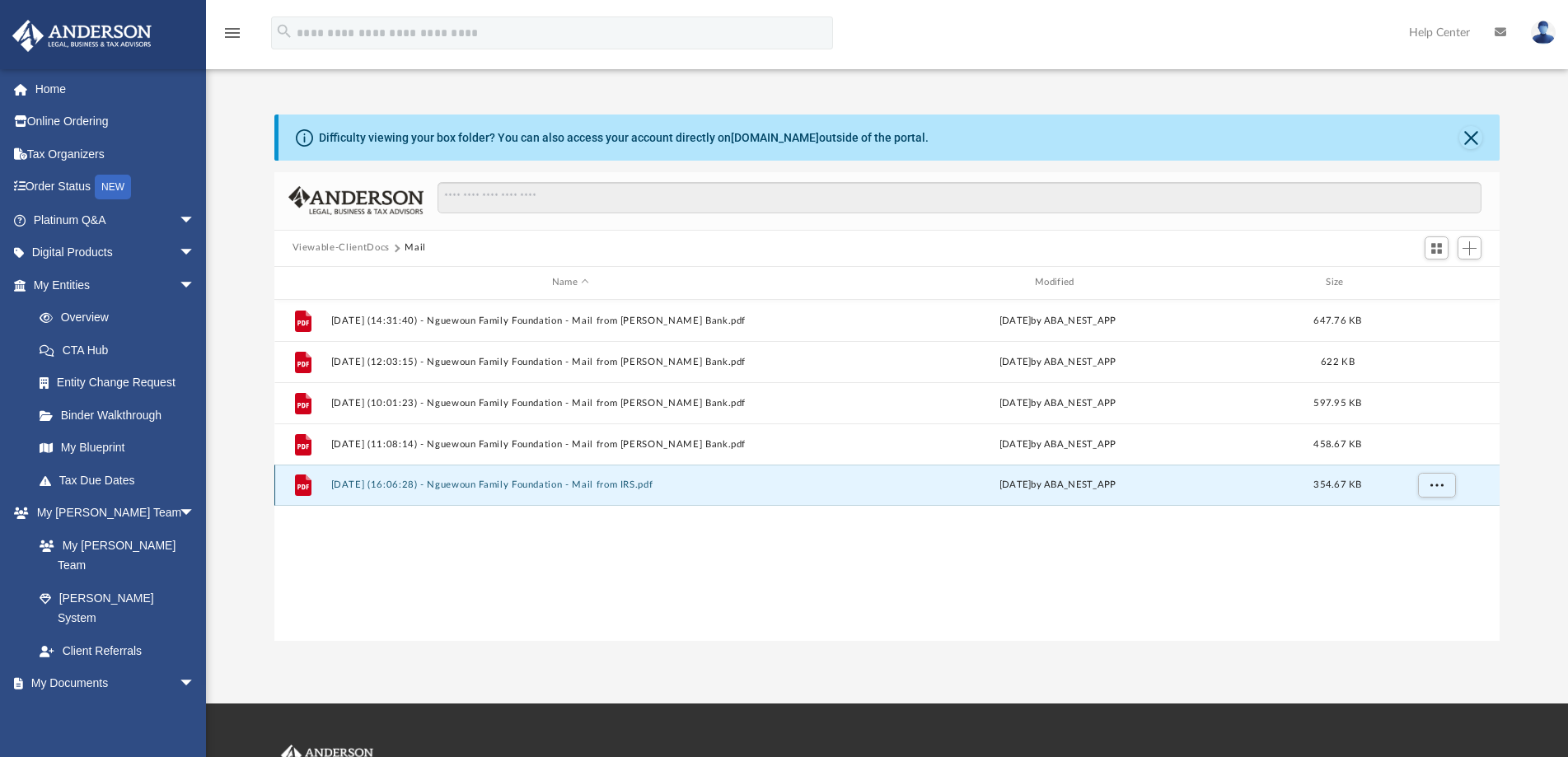
click at [620, 486] on button "[DATE] (16:06:28) - Nguewoun Family Foundation - Mail from IRS.pdf" at bounding box center [570, 484] width 479 height 11
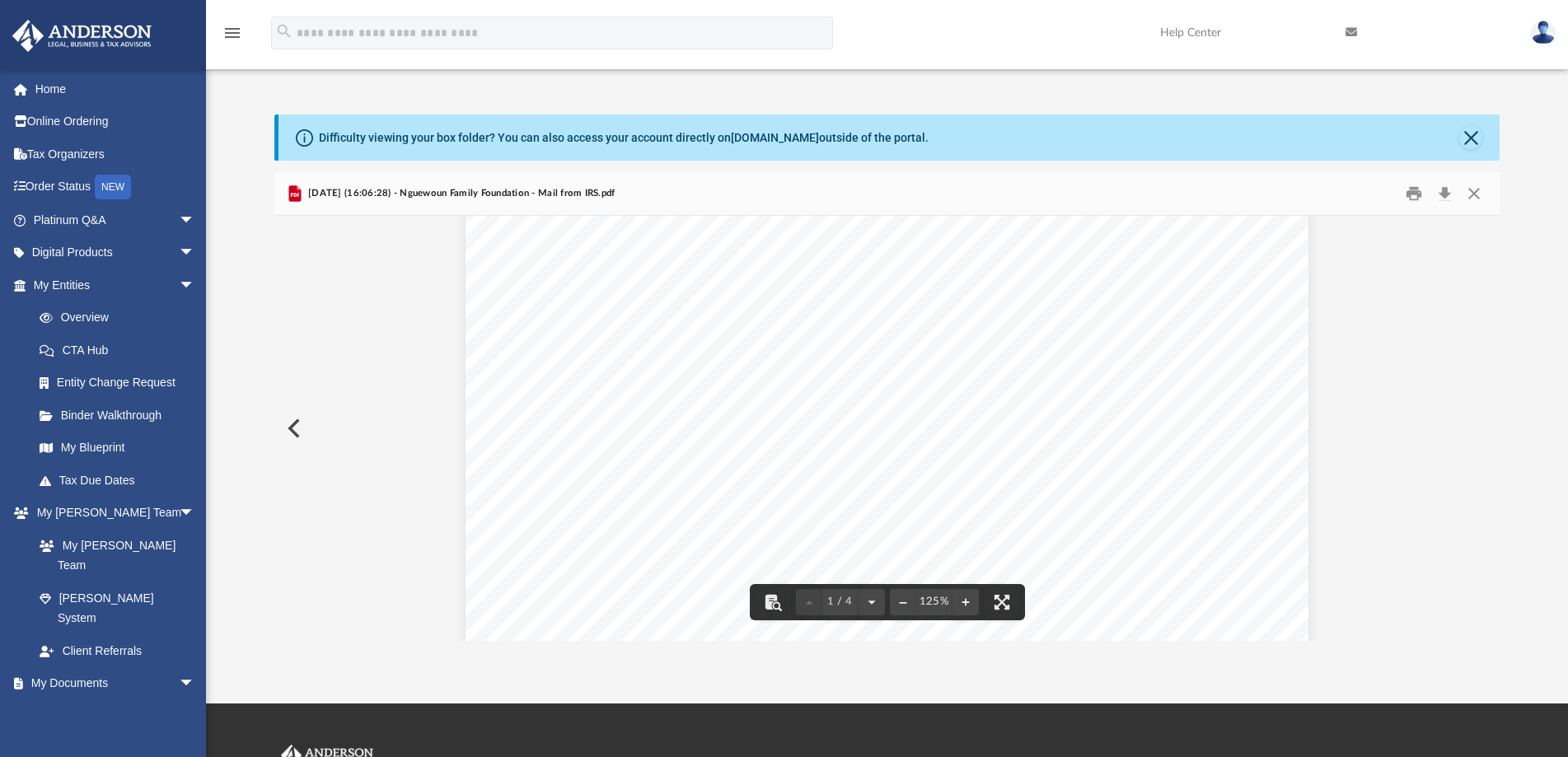
scroll to position [304, 0]
click at [288, 427] on button "Preview" at bounding box center [292, 428] width 36 height 46
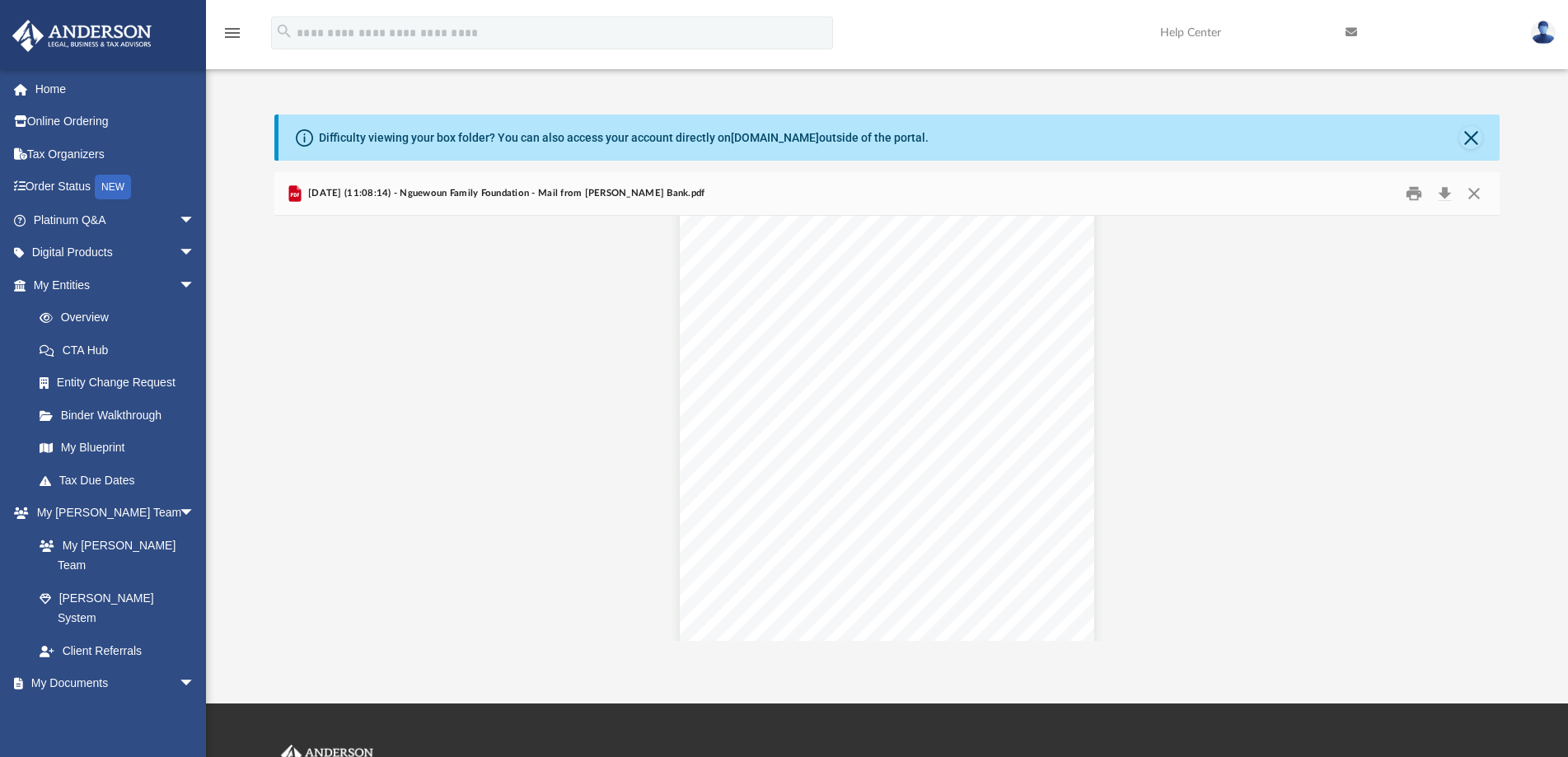
scroll to position [3704, 0]
click at [102, 476] on link "Tax Due Dates" at bounding box center [122, 480] width 197 height 33
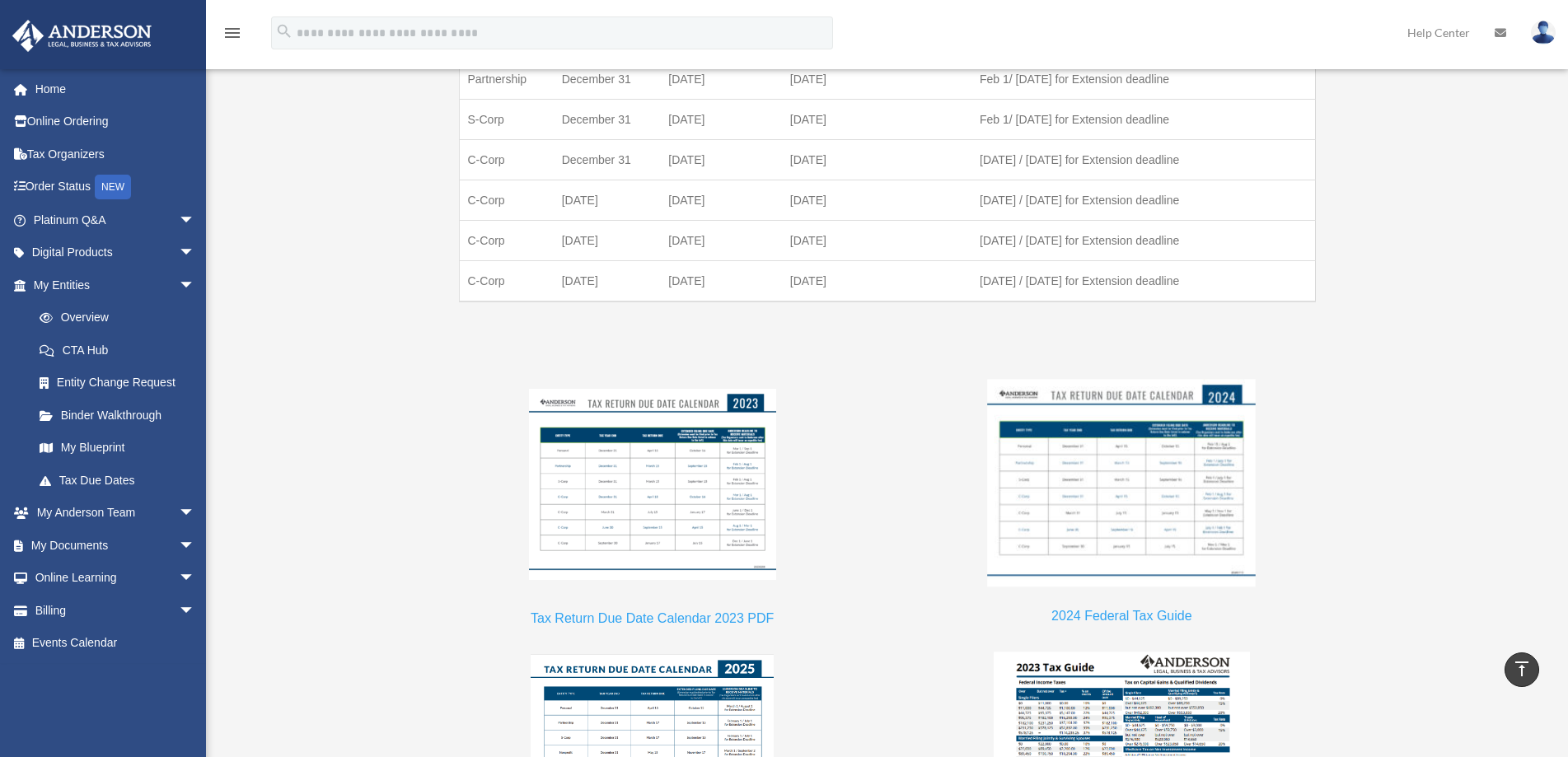
scroll to position [1483, 0]
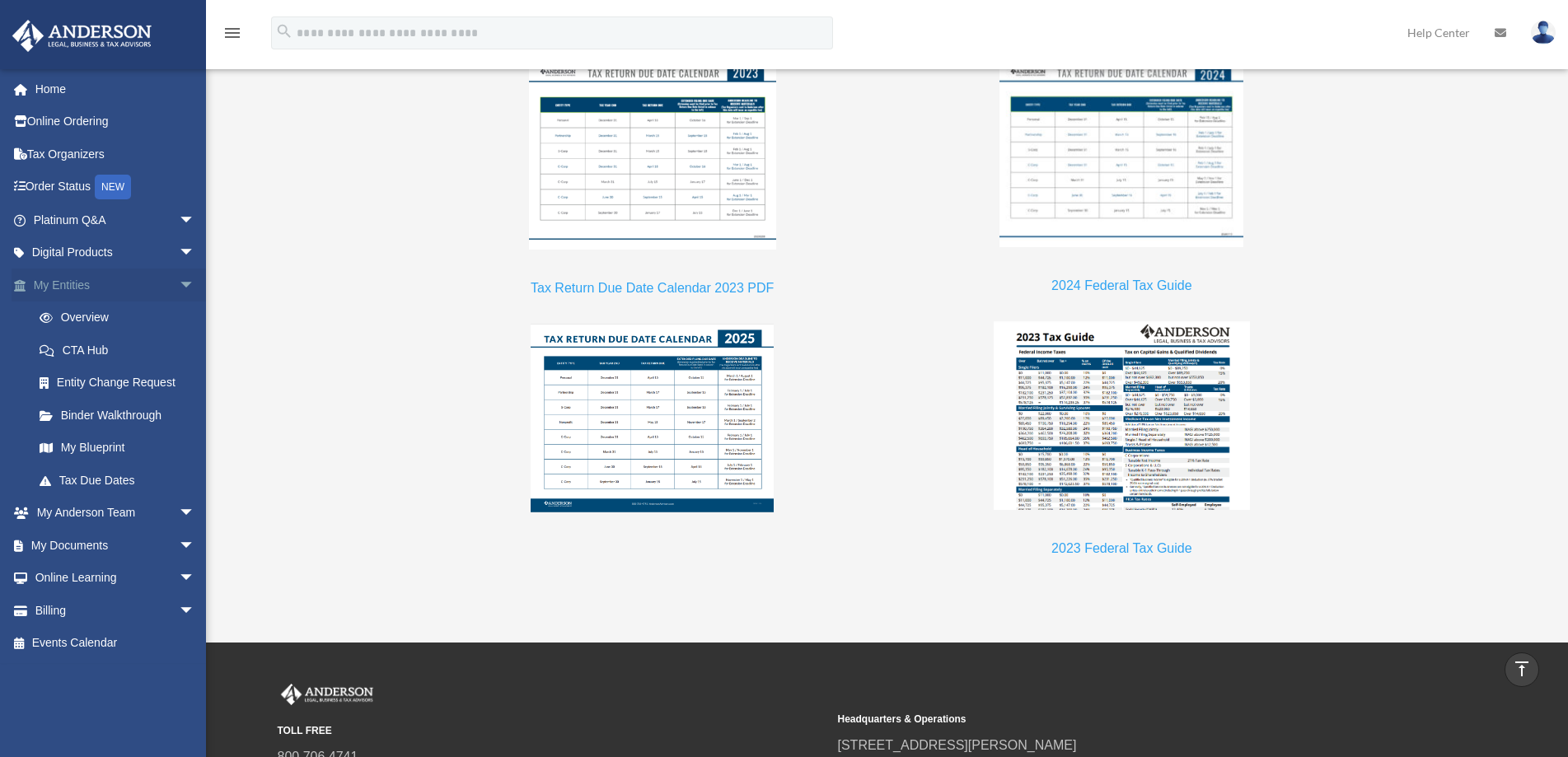
click at [179, 282] on span "arrow_drop_down" at bounding box center [195, 285] width 33 height 34
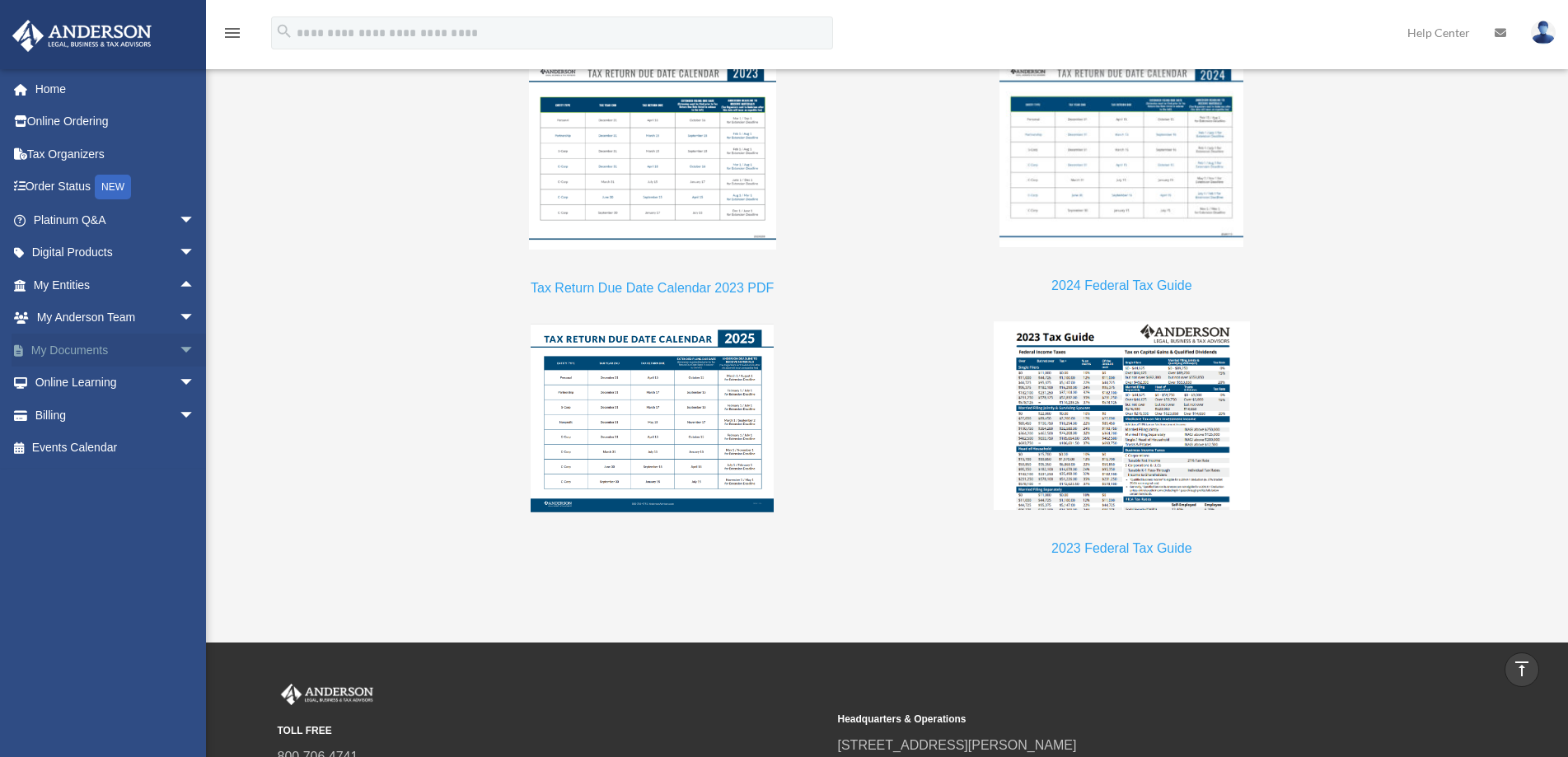
click at [179, 345] on span "arrow_drop_down" at bounding box center [195, 350] width 33 height 34
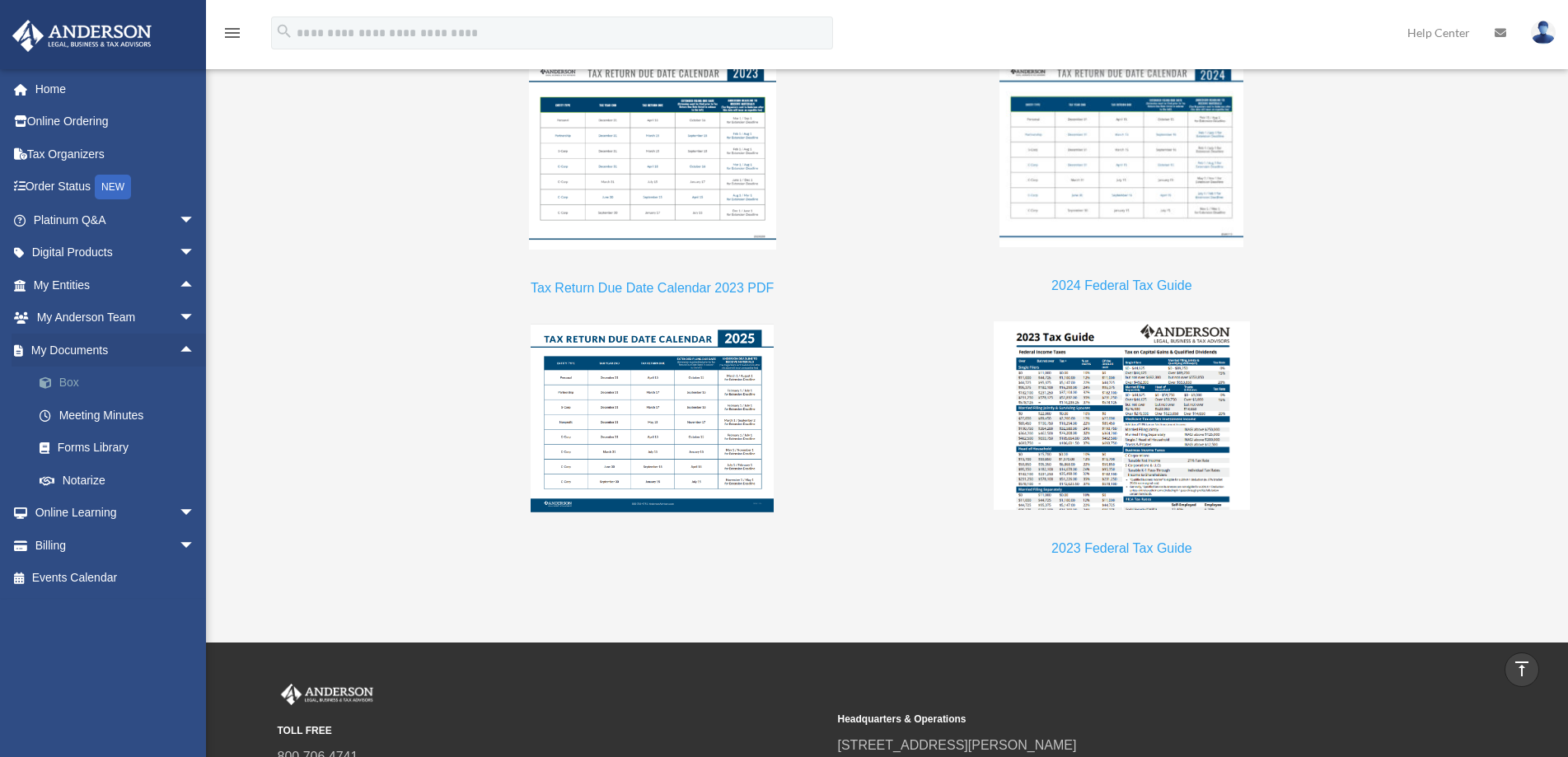
click at [65, 382] on link "Box" at bounding box center [122, 383] width 197 height 33
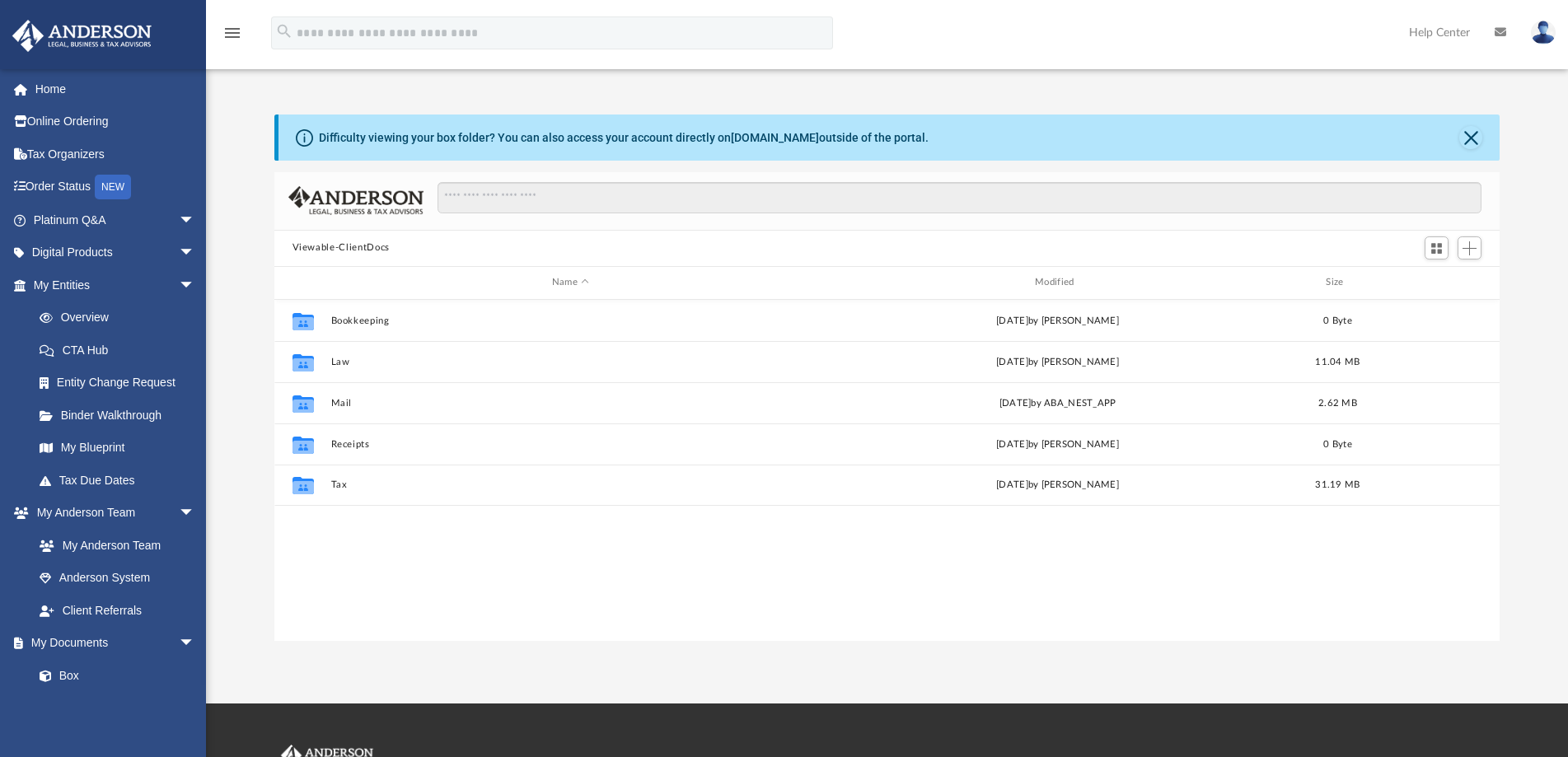
scroll to position [361, 1211]
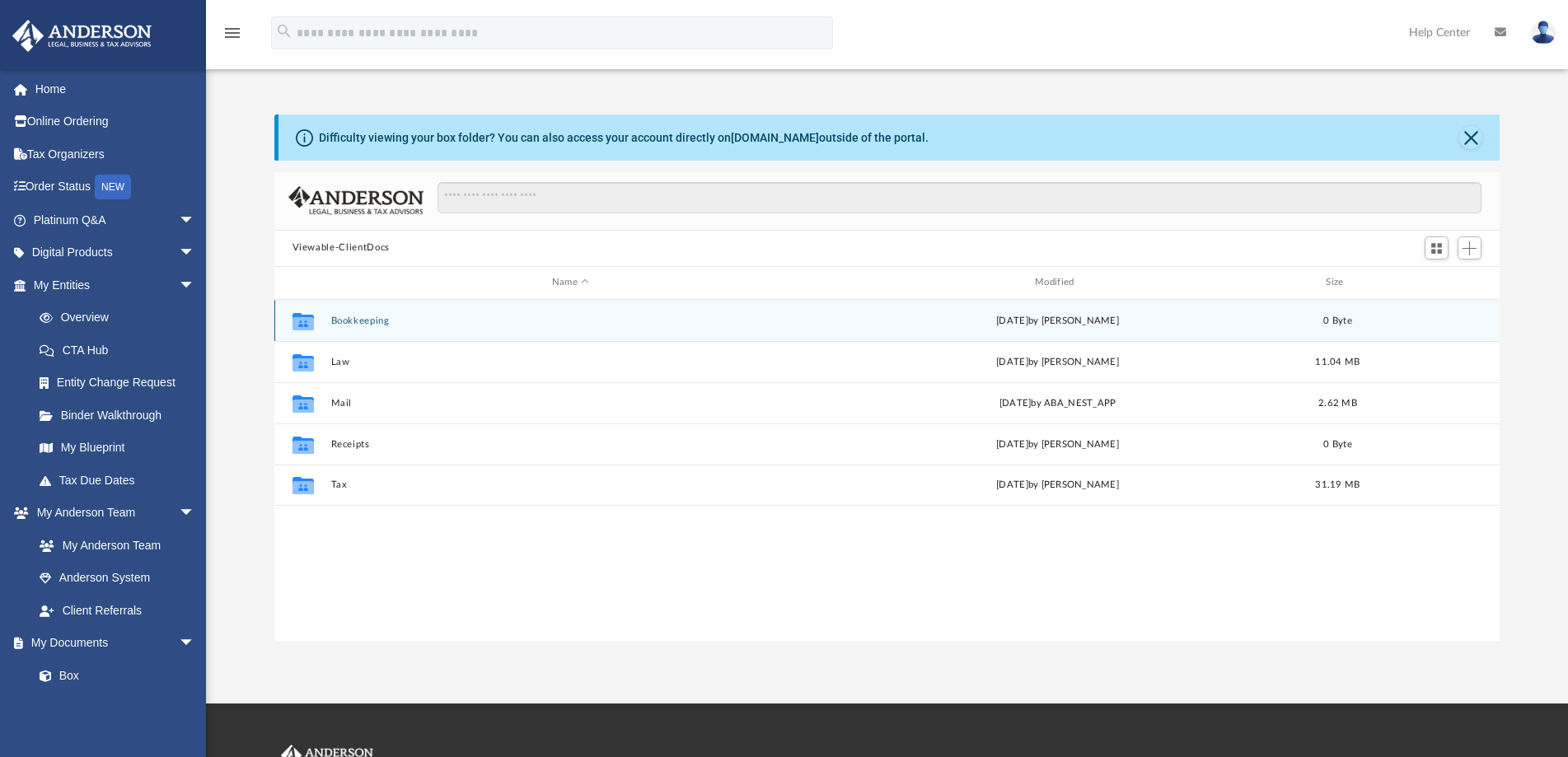
click at [385, 313] on div "Collaborated Folder Bookkeeping [DATE] by [PERSON_NAME] 0 Byte" at bounding box center [887, 321] width 1226 height 41
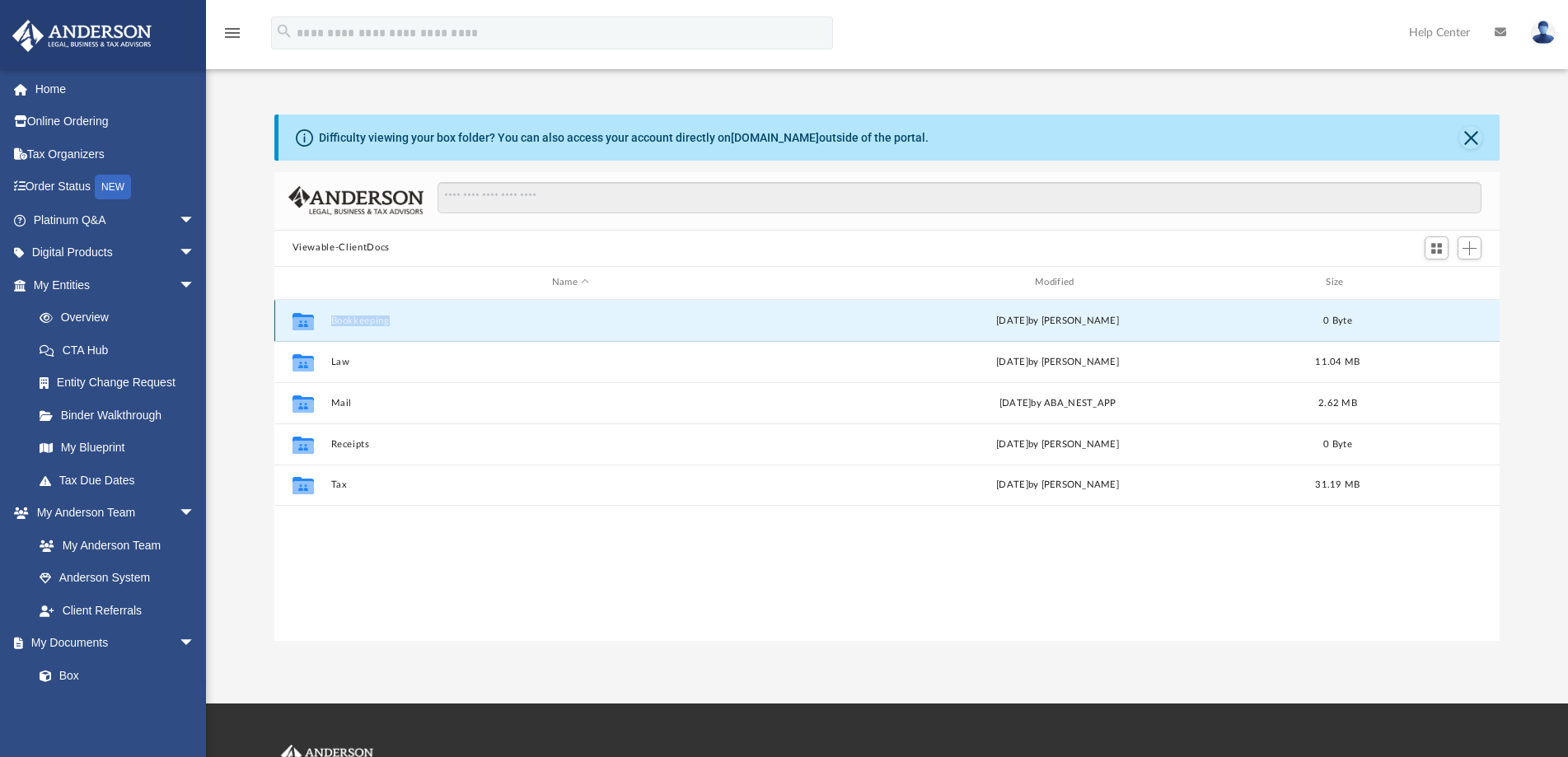
click at [385, 313] on div "Collaborated Folder Bookkeeping [DATE] by [PERSON_NAME] 0 Byte" at bounding box center [887, 321] width 1226 height 41
click at [542, 329] on div "Collaborated Folder Bookkeeping [DATE] by [PERSON_NAME] 0 Byte" at bounding box center [887, 321] width 1226 height 41
click at [1055, 324] on div "[DATE] by [PERSON_NAME]" at bounding box center [1057, 320] width 479 height 15
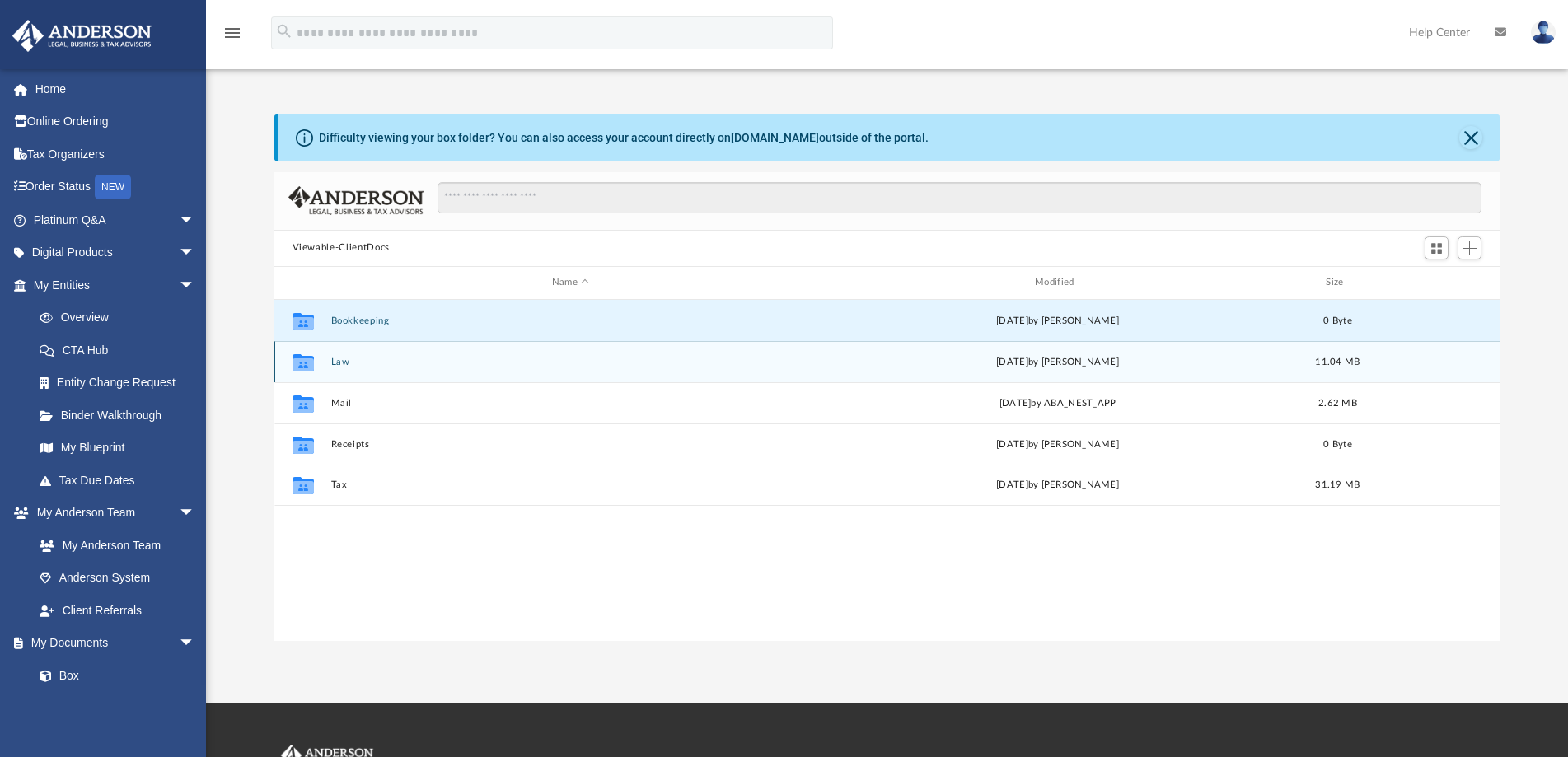
click at [985, 366] on div "[DATE] by [PERSON_NAME]" at bounding box center [1057, 361] width 479 height 15
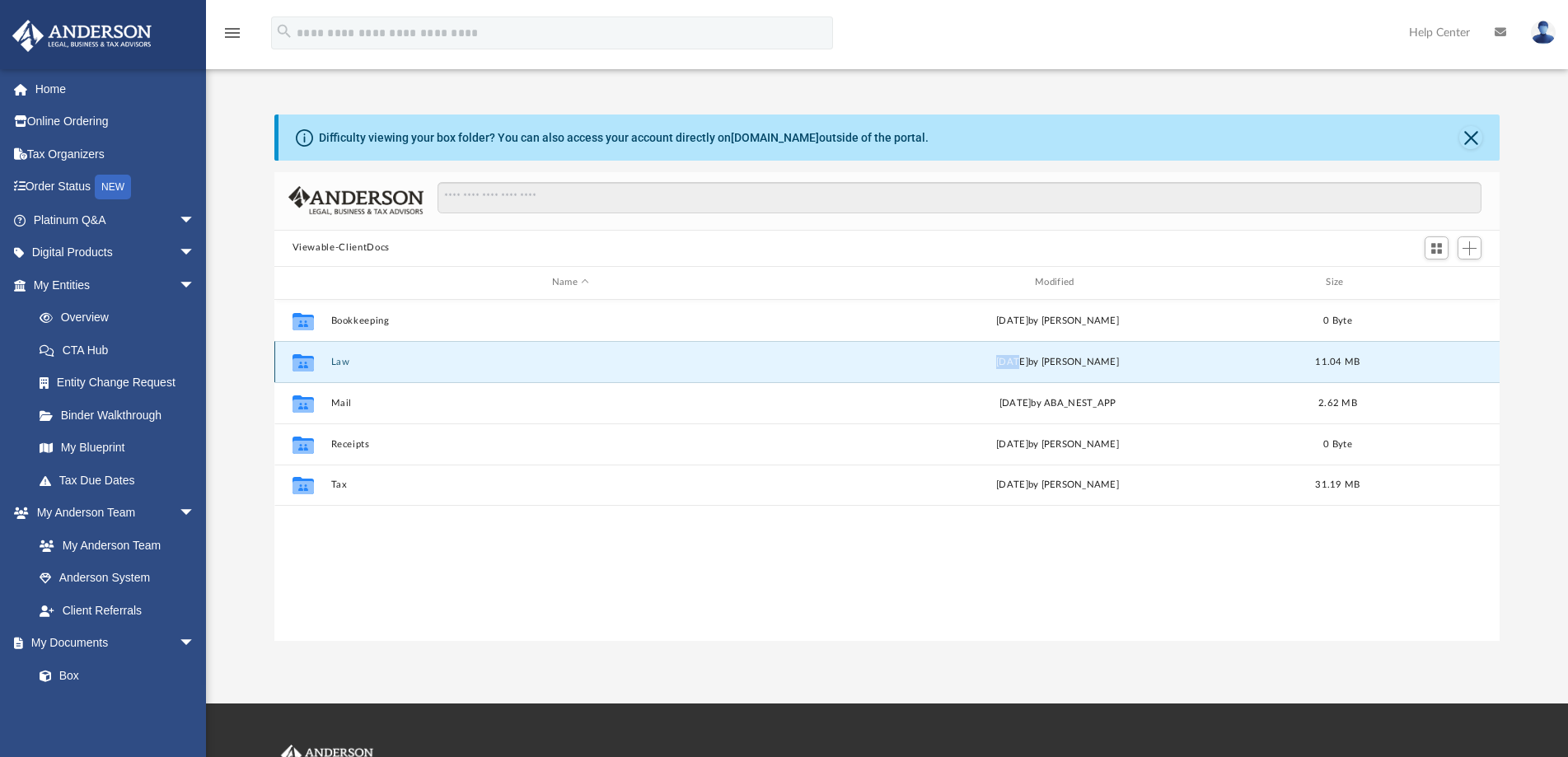
click at [985, 366] on div "[DATE] by [PERSON_NAME]" at bounding box center [1057, 361] width 479 height 15
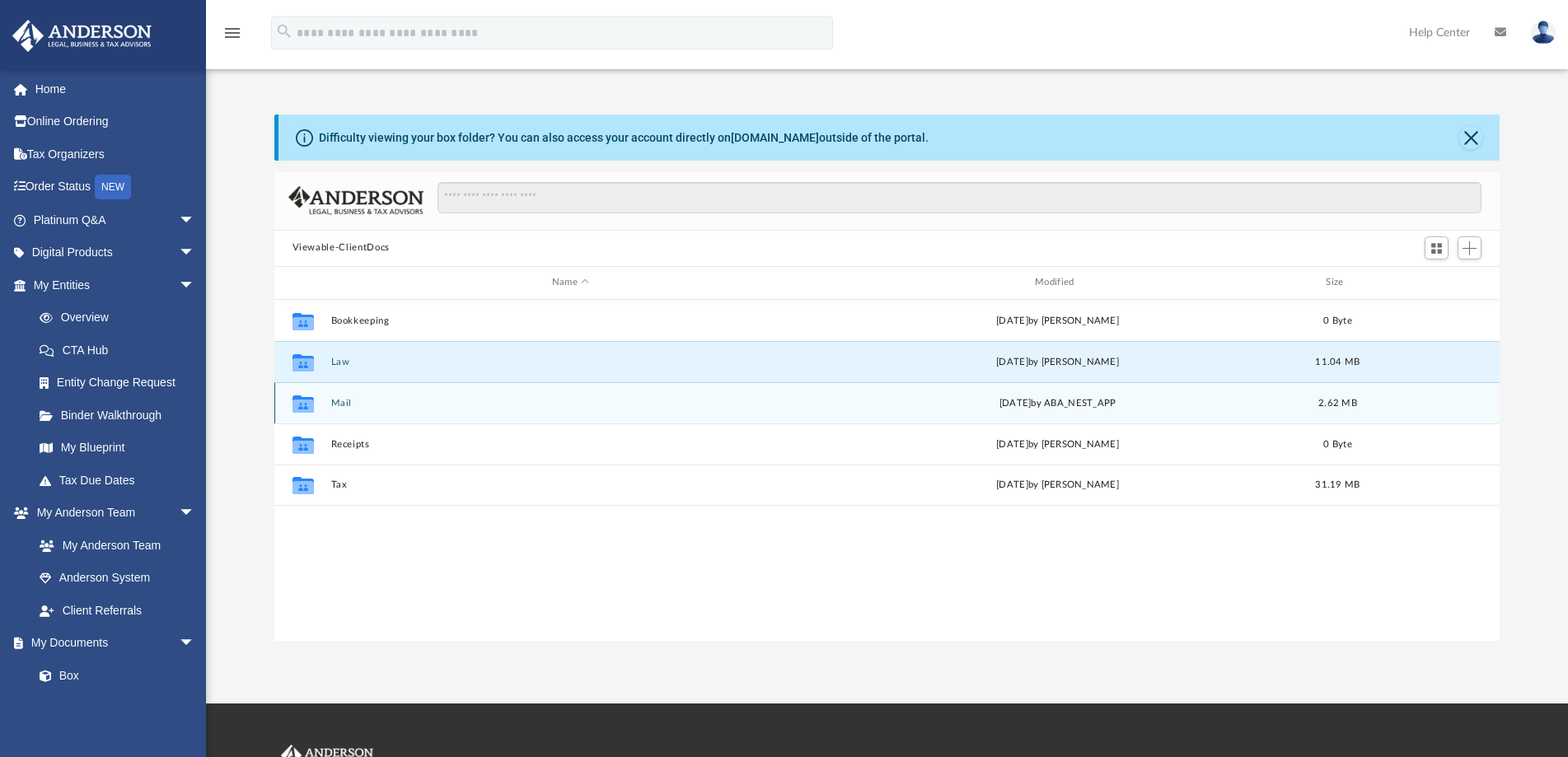
click at [360, 411] on div "Collaborated Folder Mail [DATE] by ABA_NEST_APP 2.62 MB" at bounding box center [887, 402] width 1226 height 41
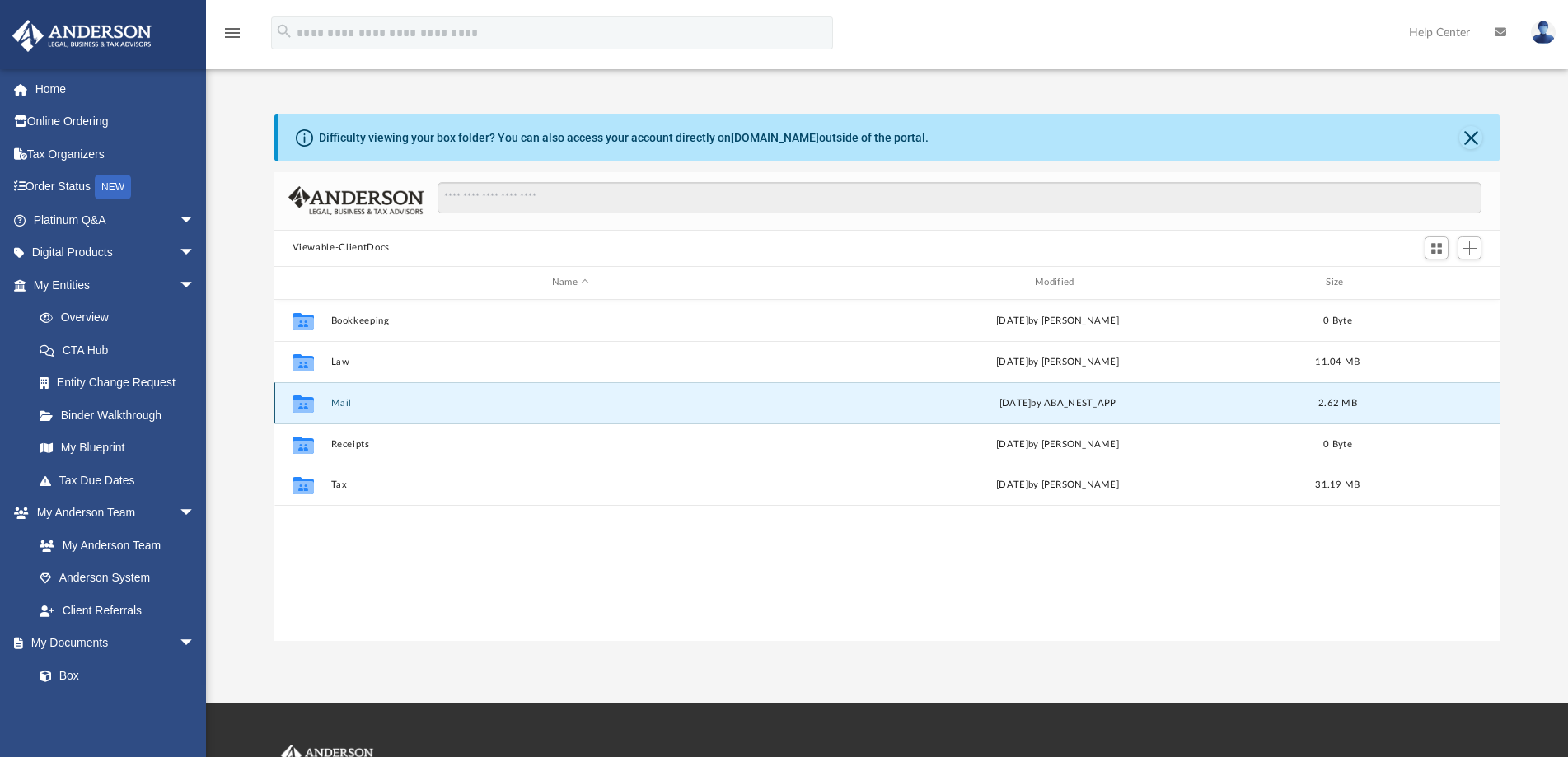
click at [389, 410] on div "Collaborated Folder Mail [DATE] by ABA_NEST_APP 2.62 MB" at bounding box center [887, 402] width 1226 height 41
click at [446, 402] on button "Mail" at bounding box center [570, 402] width 479 height 11
click at [342, 402] on button "Mail" at bounding box center [570, 402] width 479 height 11
click at [341, 402] on button "Mail" at bounding box center [570, 402] width 479 height 11
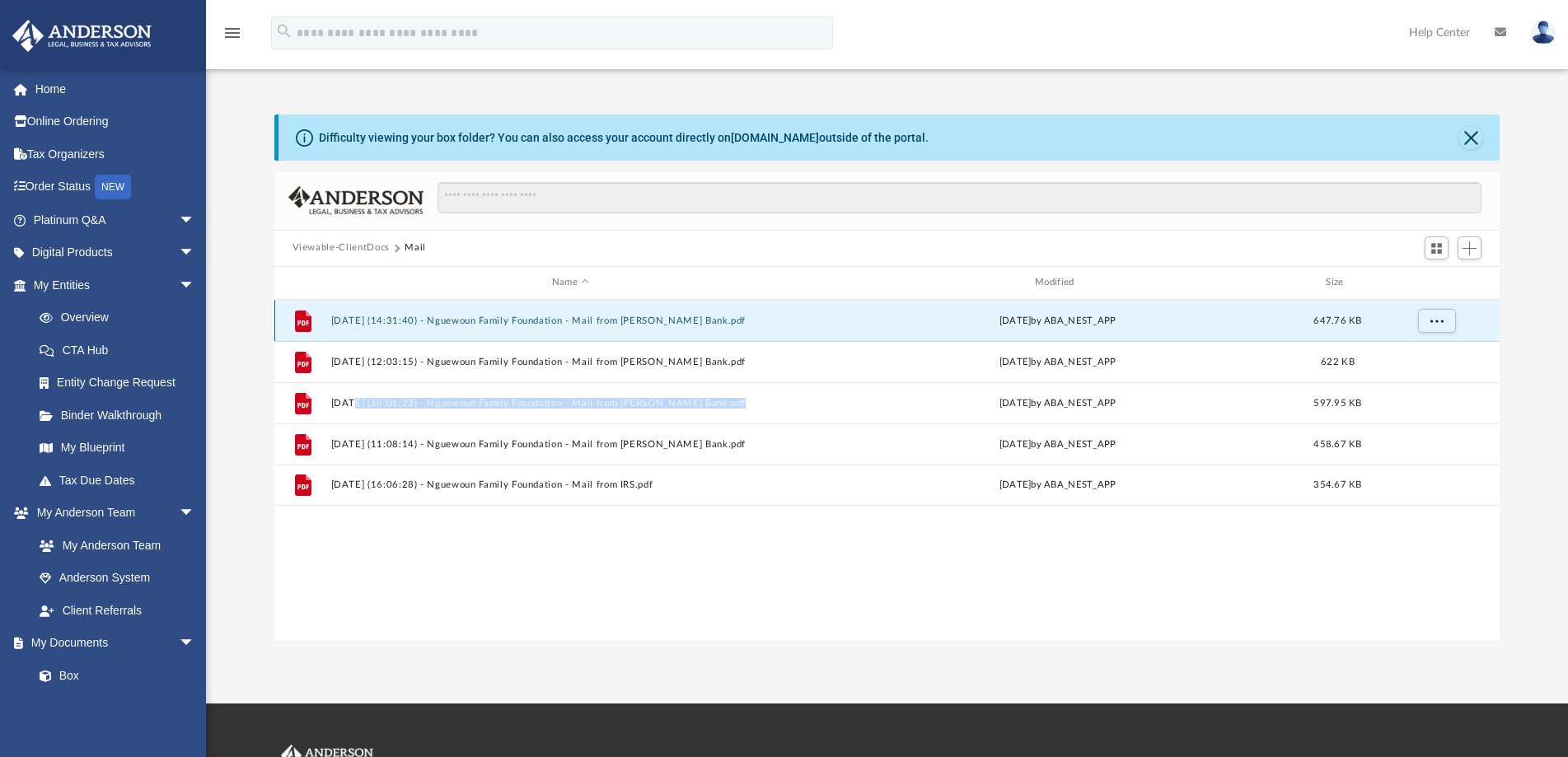
click at [659, 316] on button "[DATE] (14:31:40) - Nguewoun Family Foundation - Mail from [PERSON_NAME] Bank.p…" at bounding box center [570, 321] width 479 height 11
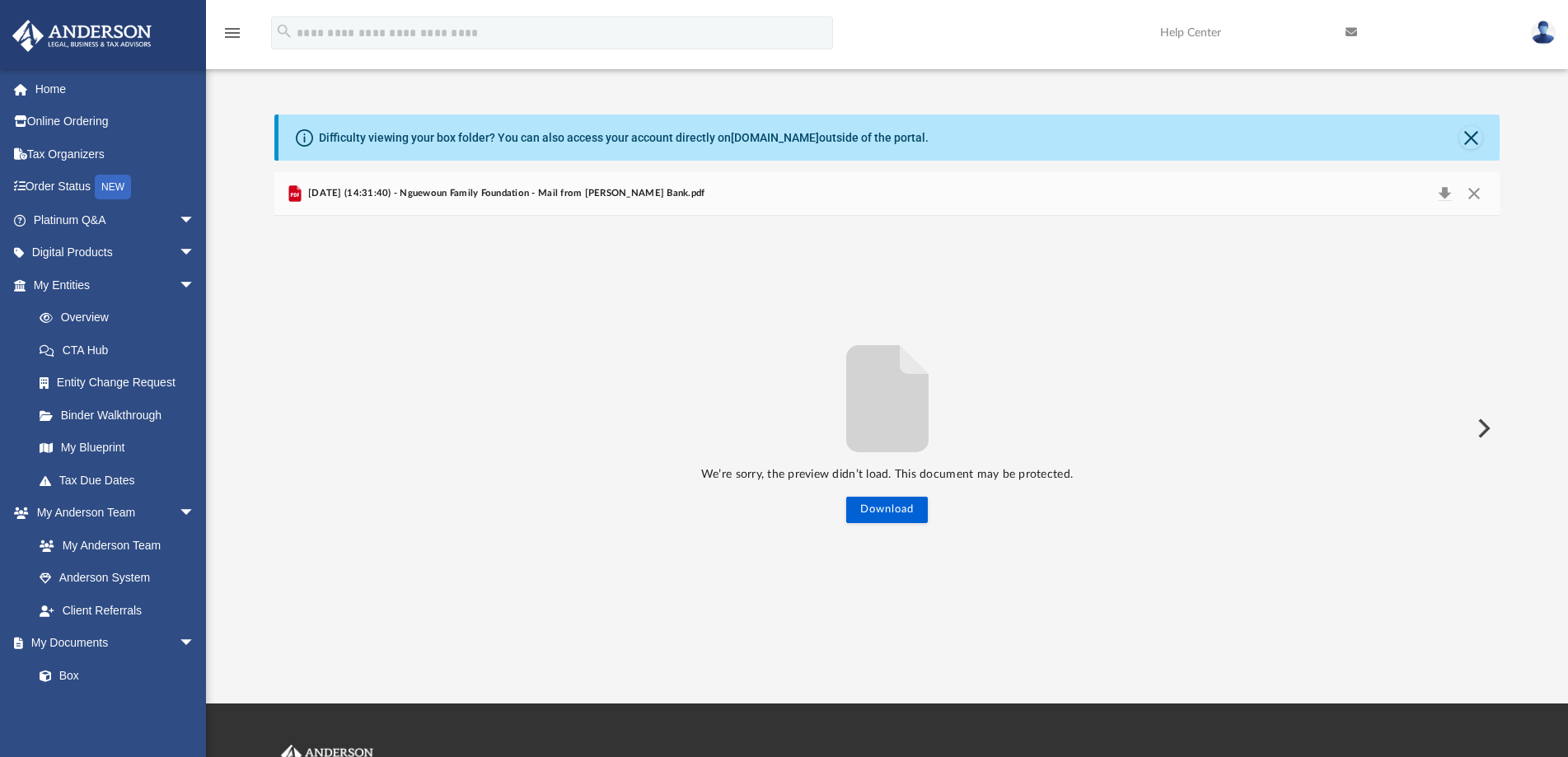
click at [605, 207] on div "[DATE] (14:31:40) - Nguewoun Family Foundation - Mail from [PERSON_NAME] Bank.p…" at bounding box center [887, 193] width 1226 height 44
click at [1442, 191] on button "Download" at bounding box center [1445, 193] width 30 height 23
click at [1473, 192] on button "Close" at bounding box center [1474, 193] width 30 height 23
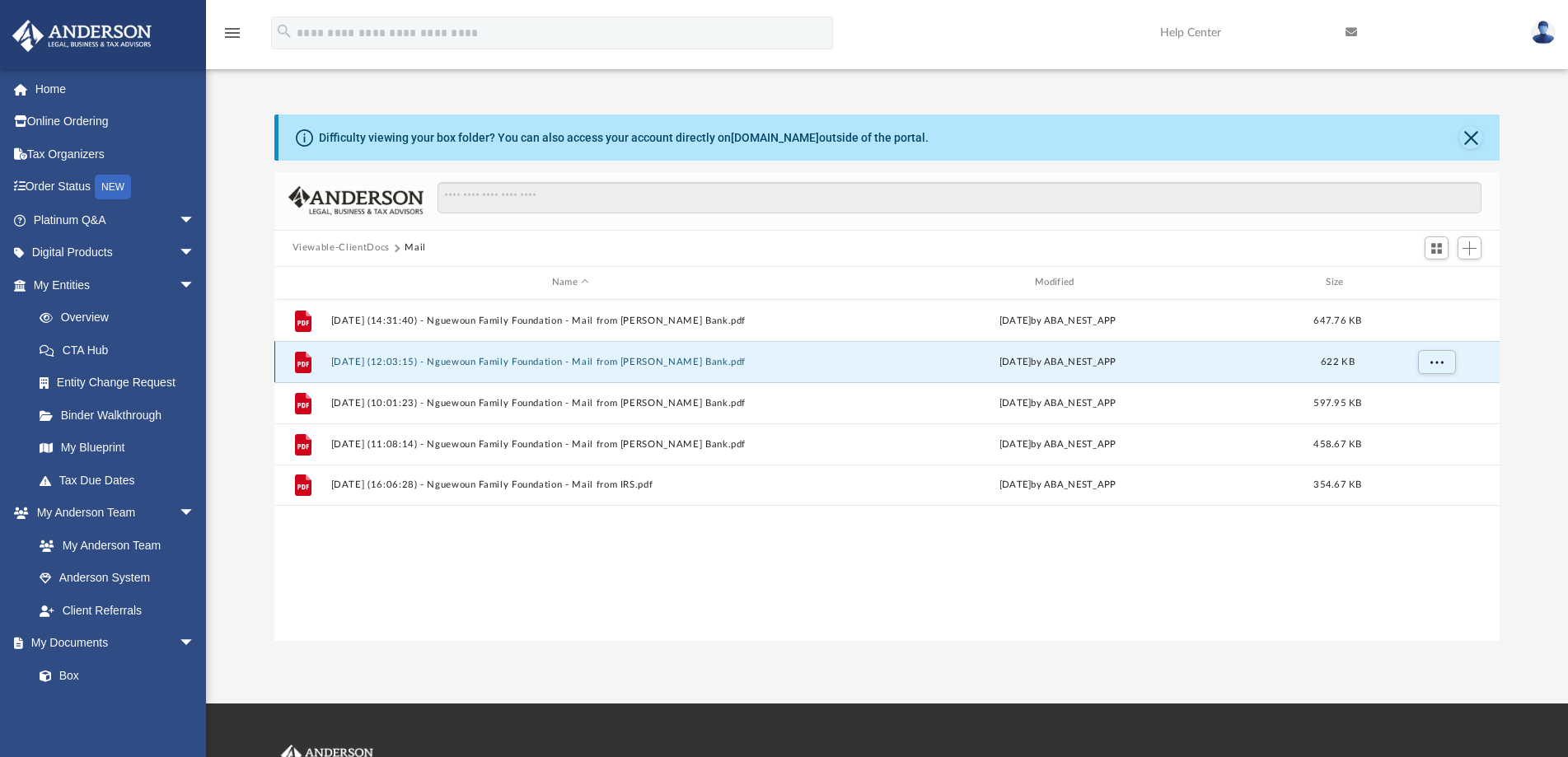
click at [489, 357] on button "[DATE] (12:03:15) - Nguewoun Family Foundation - Mail from [PERSON_NAME] Bank.p…" at bounding box center [570, 361] width 479 height 11
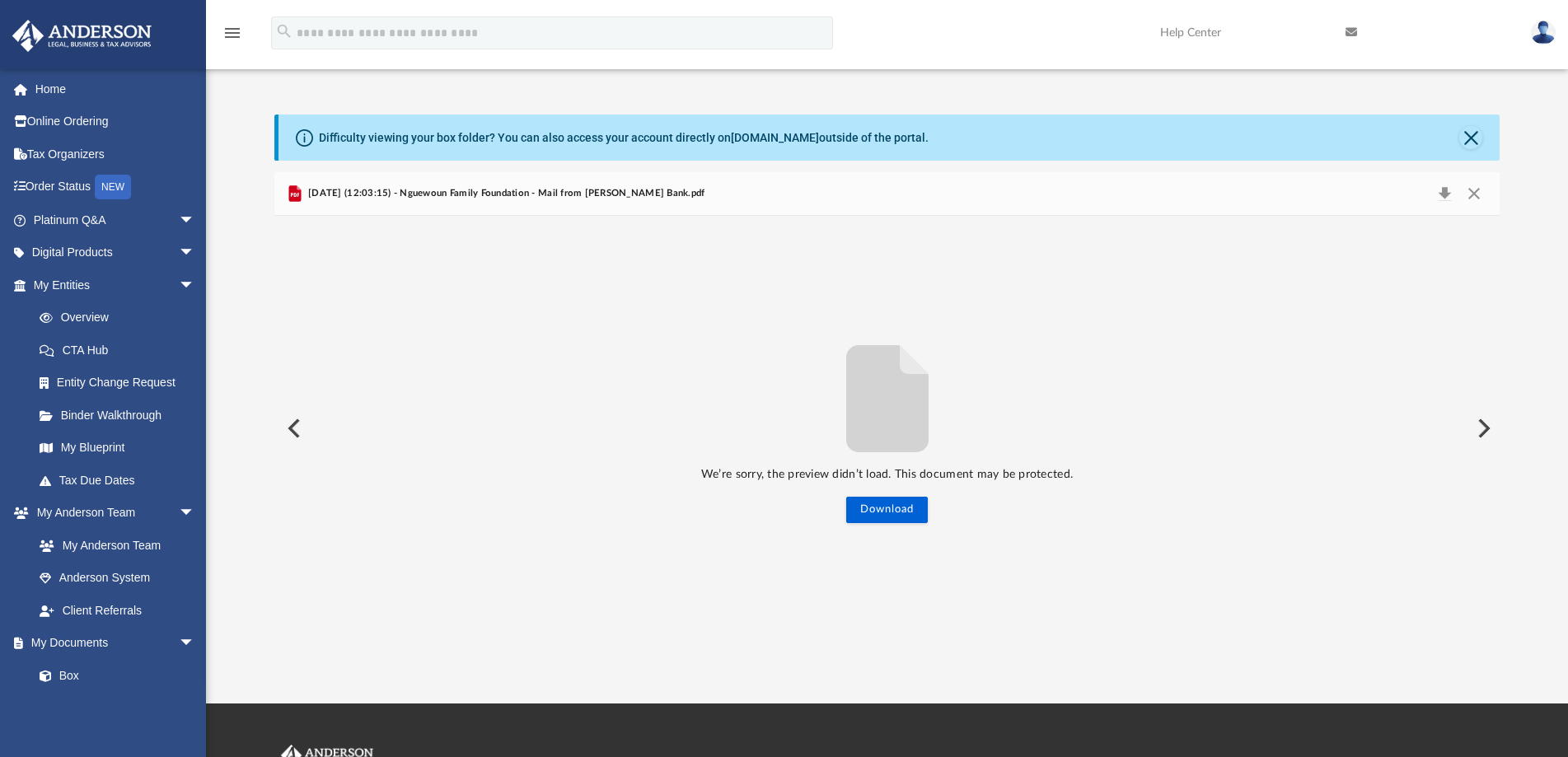
click at [1478, 433] on button "Preview" at bounding box center [1481, 428] width 36 height 46
click at [179, 286] on span "arrow_drop_down" at bounding box center [195, 285] width 33 height 34
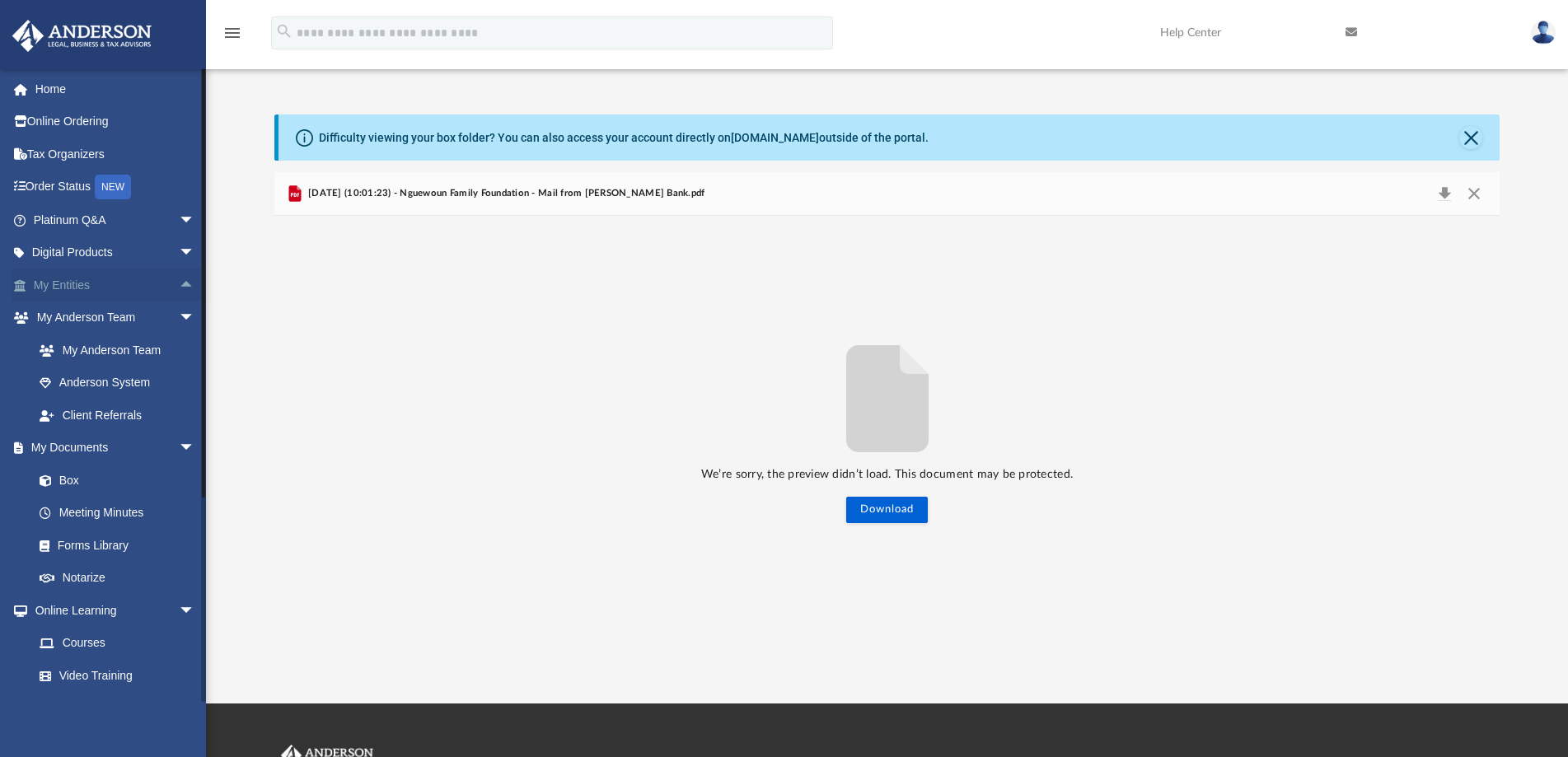
click at [179, 286] on span "arrow_drop_up" at bounding box center [195, 285] width 33 height 34
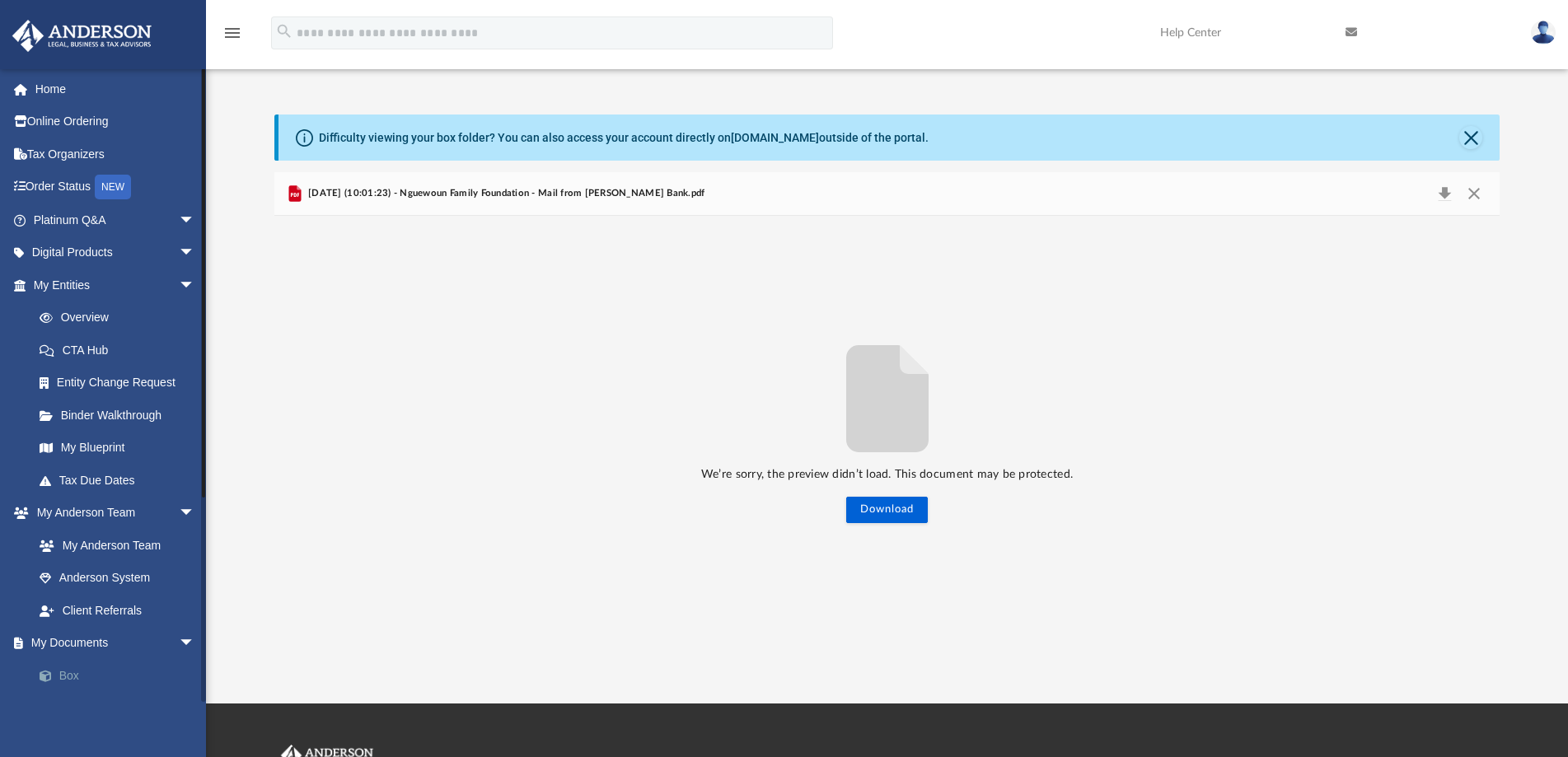
click at [72, 671] on link "Box" at bounding box center [122, 675] width 197 height 33
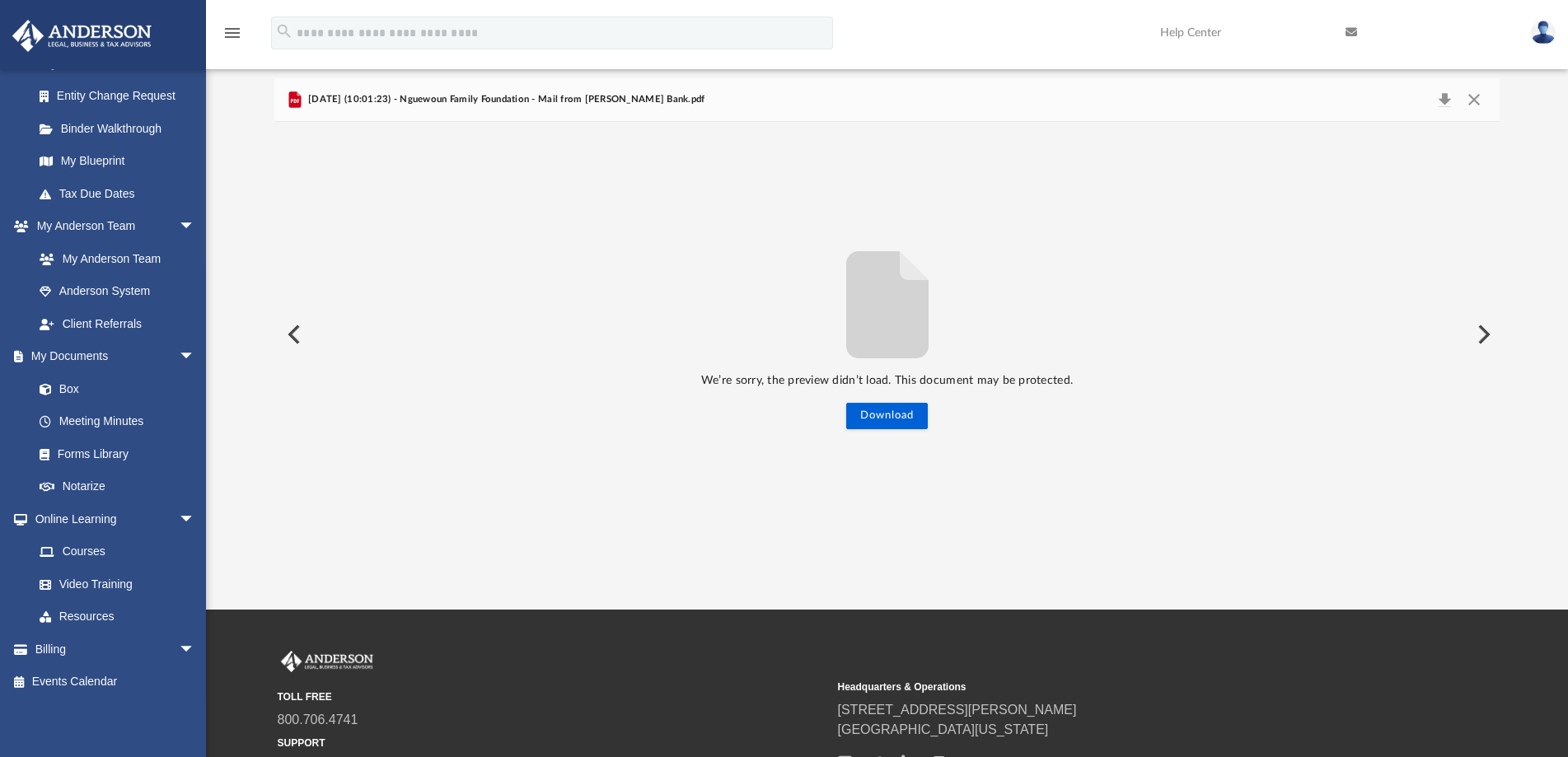
scroll to position [0, 0]
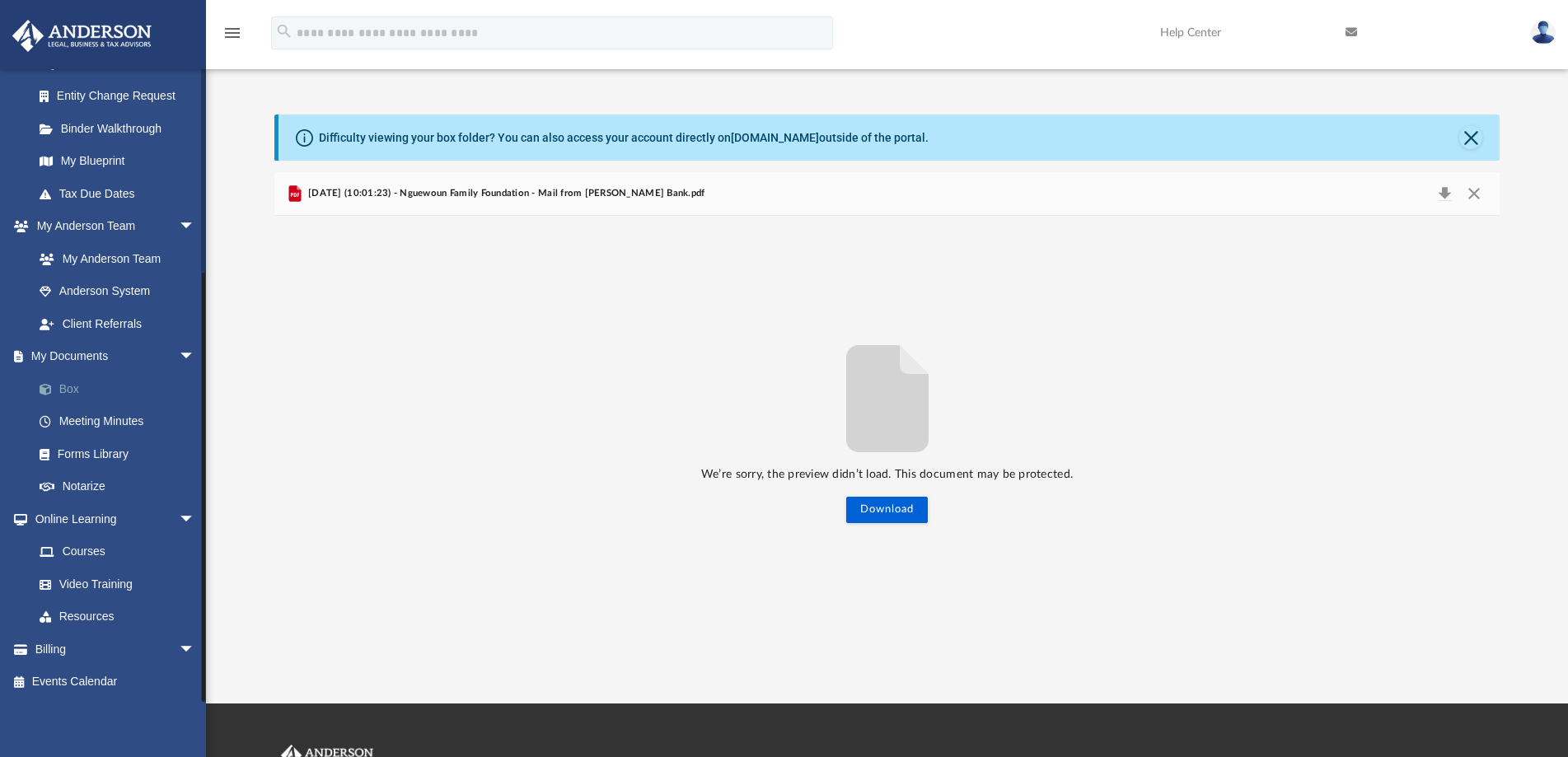
click at [68, 379] on link "Box" at bounding box center [122, 389] width 197 height 33
click at [1467, 139] on button "Close" at bounding box center [1471, 138] width 23 height 23
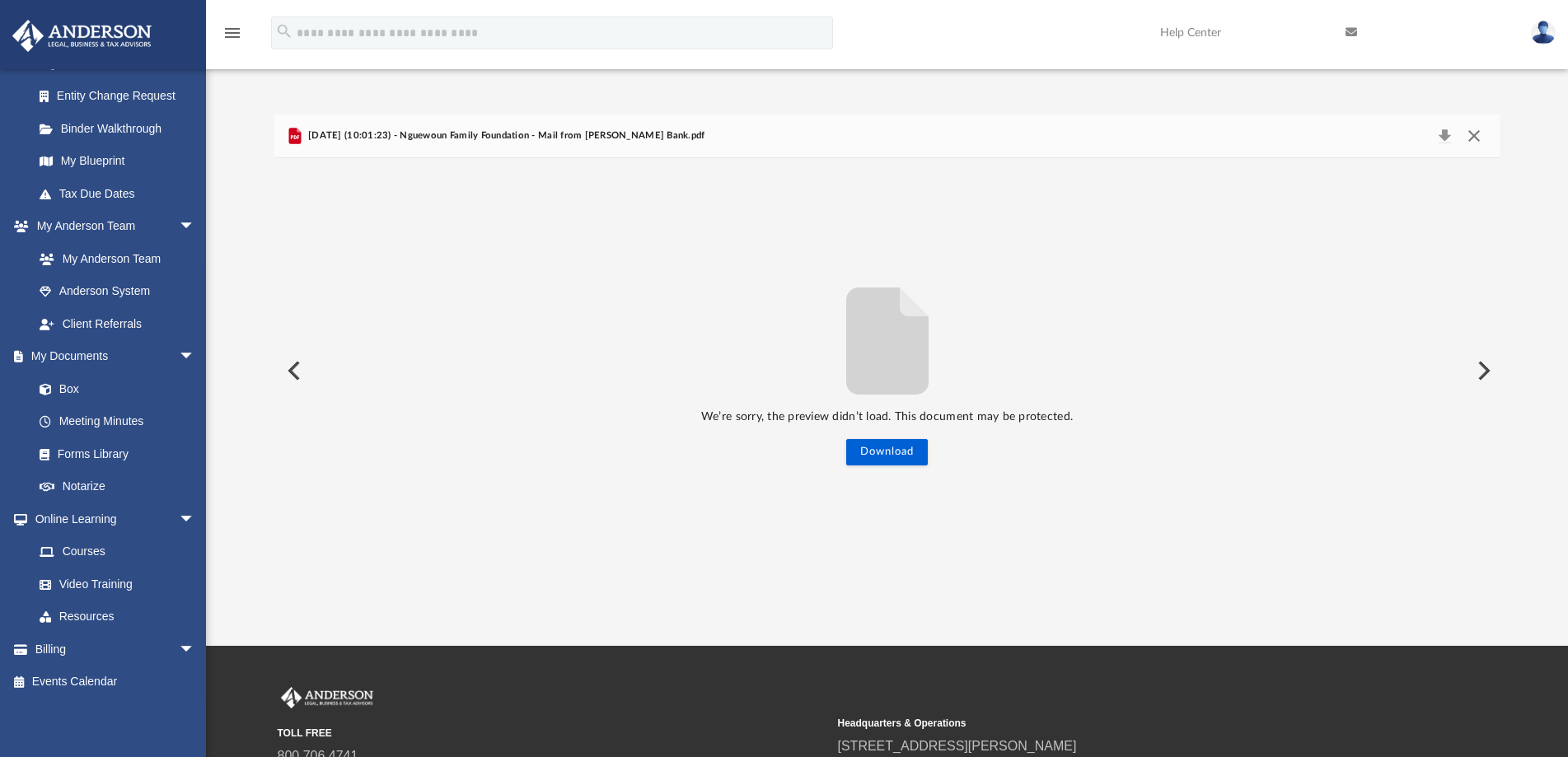
click at [1472, 138] on button "Close" at bounding box center [1474, 136] width 30 height 23
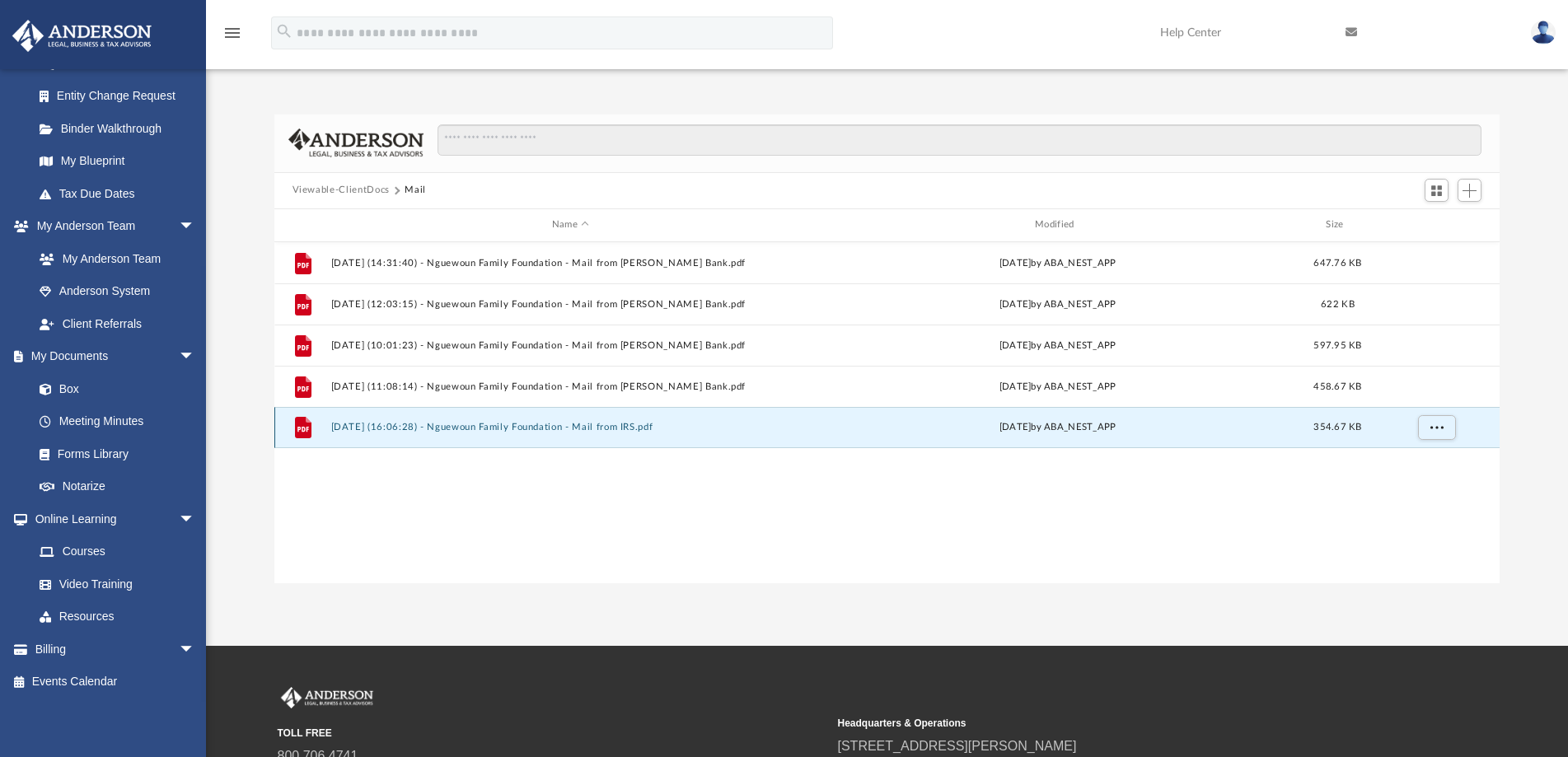
click at [543, 429] on button "[DATE] (16:06:28) - Nguewoun Family Foundation - Mail from IRS.pdf" at bounding box center [570, 427] width 479 height 11
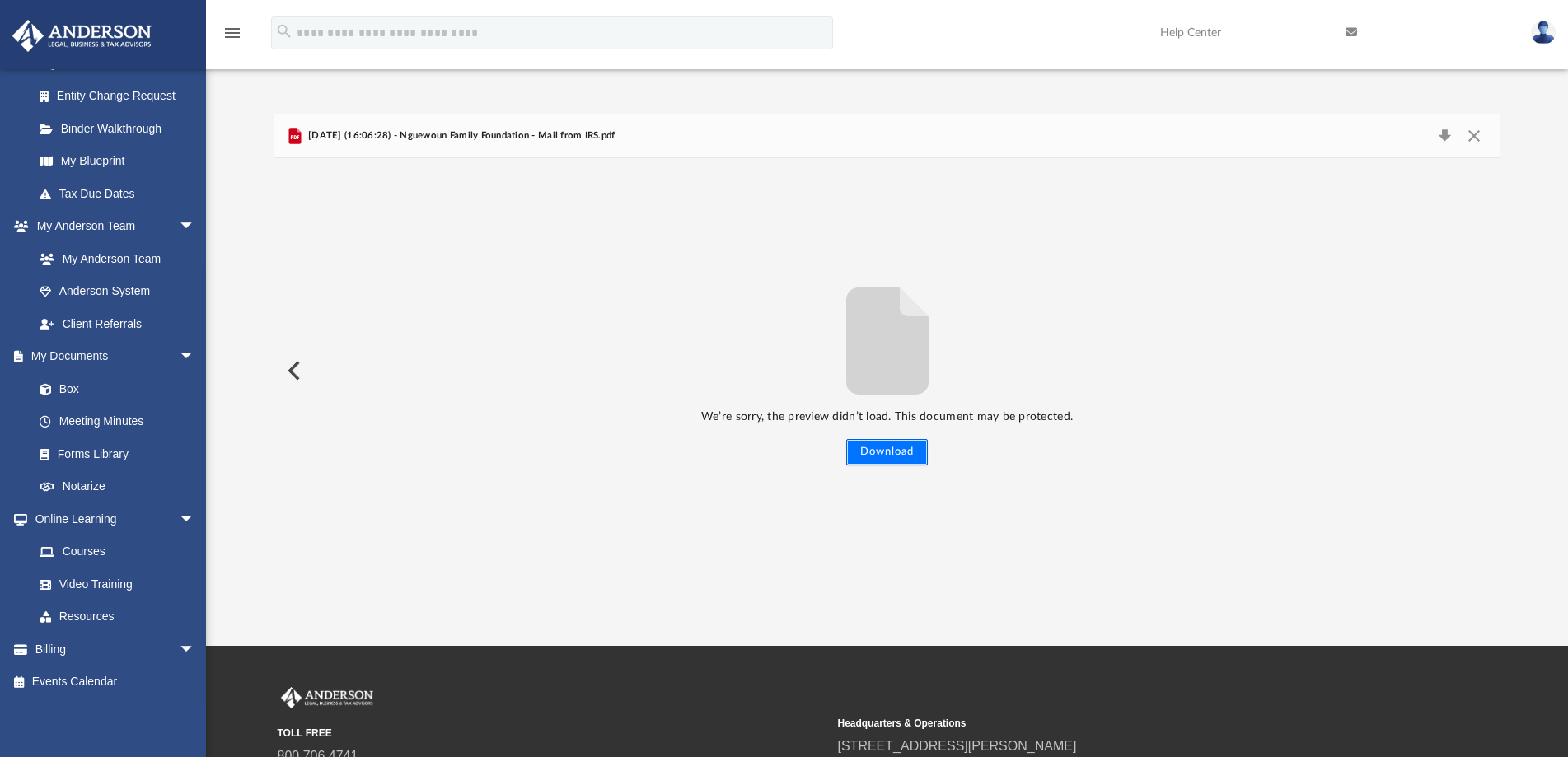
click at [893, 452] on button "Download" at bounding box center [887, 452] width 82 height 26
click at [81, 384] on link "Box" at bounding box center [122, 389] width 197 height 33
click at [67, 383] on link "Box" at bounding box center [122, 389] width 197 height 33
click at [1476, 138] on button "Close" at bounding box center [1474, 136] width 30 height 23
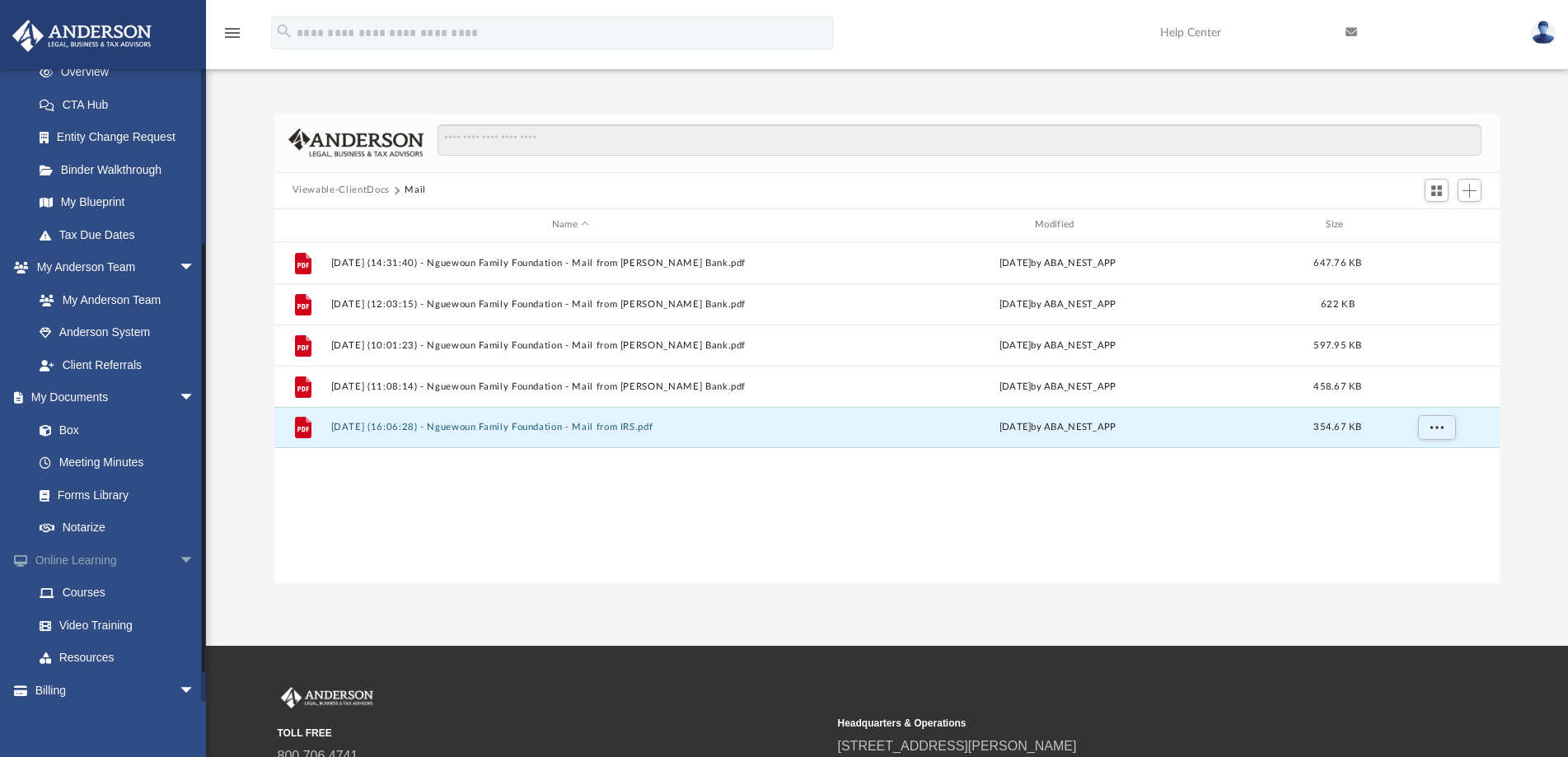
scroll to position [247, 0]
click at [62, 425] on link "Box" at bounding box center [122, 429] width 197 height 33
click at [1473, 188] on span "Add" at bounding box center [1469, 190] width 14 height 14
click at [1437, 218] on li "Upload" at bounding box center [1446, 224] width 52 height 17
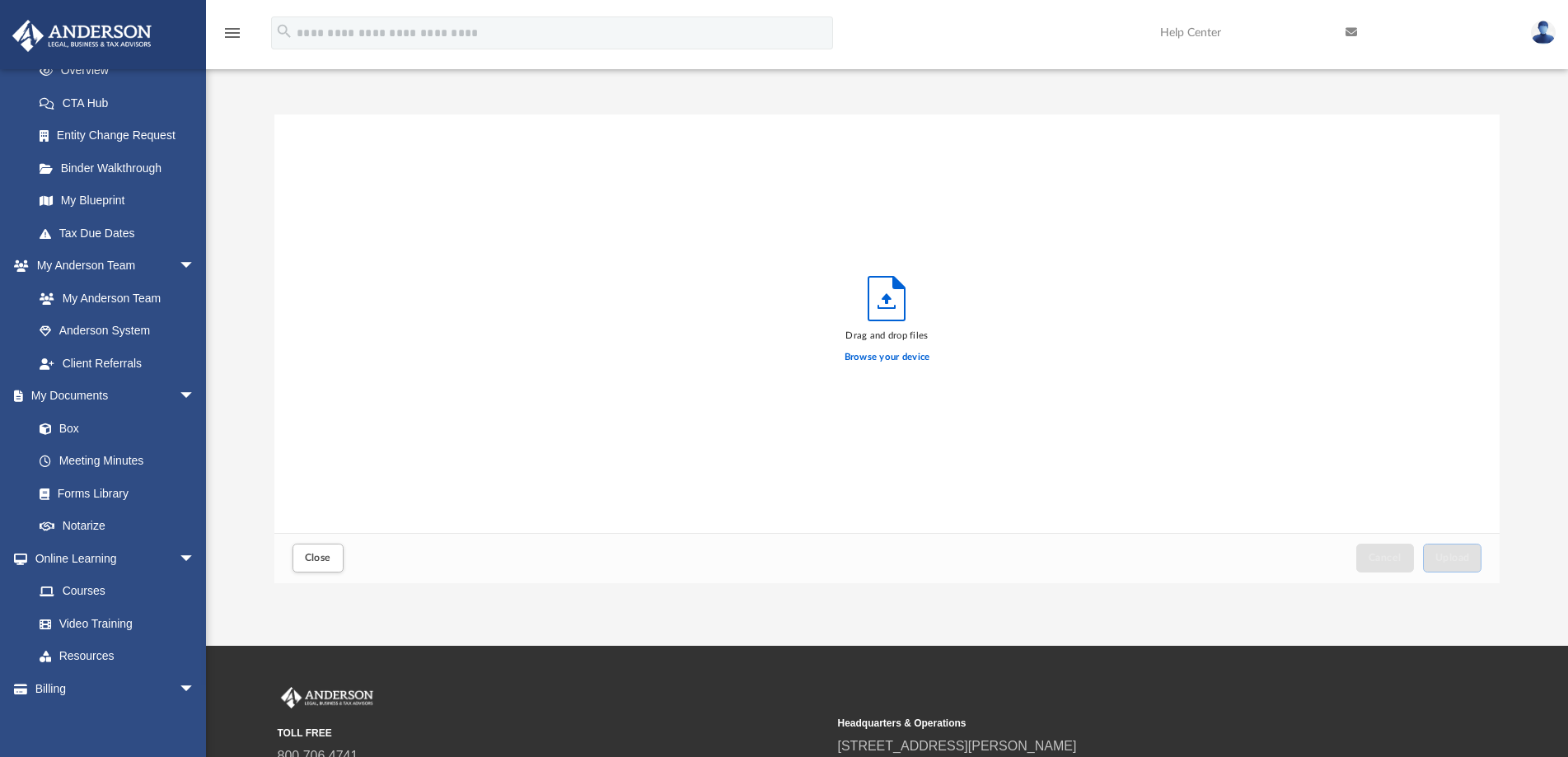
scroll to position [403, 1211]
click at [891, 360] on label "Browse your device" at bounding box center [888, 357] width 86 height 15
click at [0, 0] on input "Browse your device" at bounding box center [0, 0] width 0 height 0
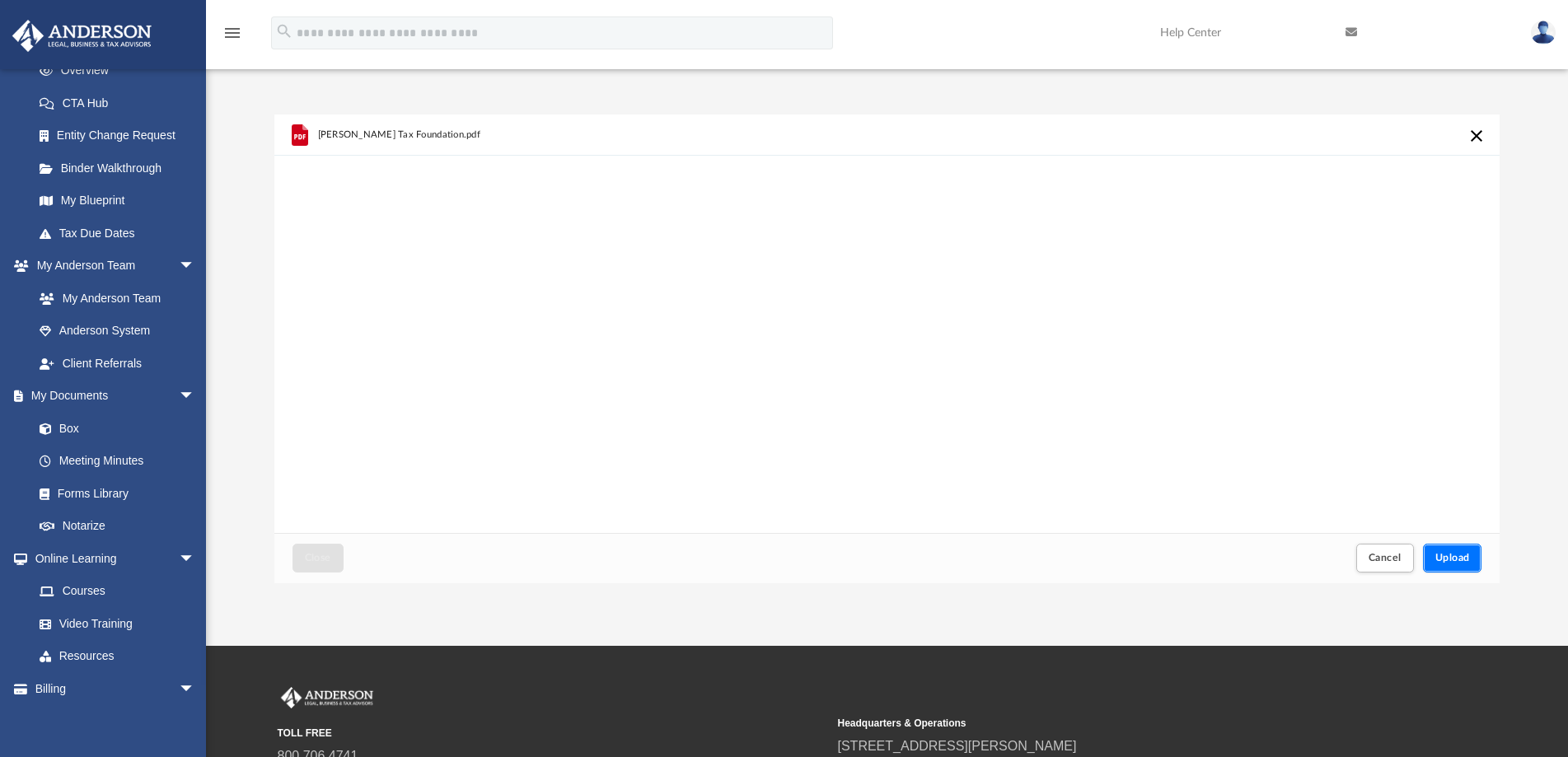
click at [1454, 556] on span "Upload" at bounding box center [1452, 558] width 35 height 10
click at [313, 558] on span "Close" at bounding box center [318, 558] width 26 height 10
